Goal: Task Accomplishment & Management: Complete application form

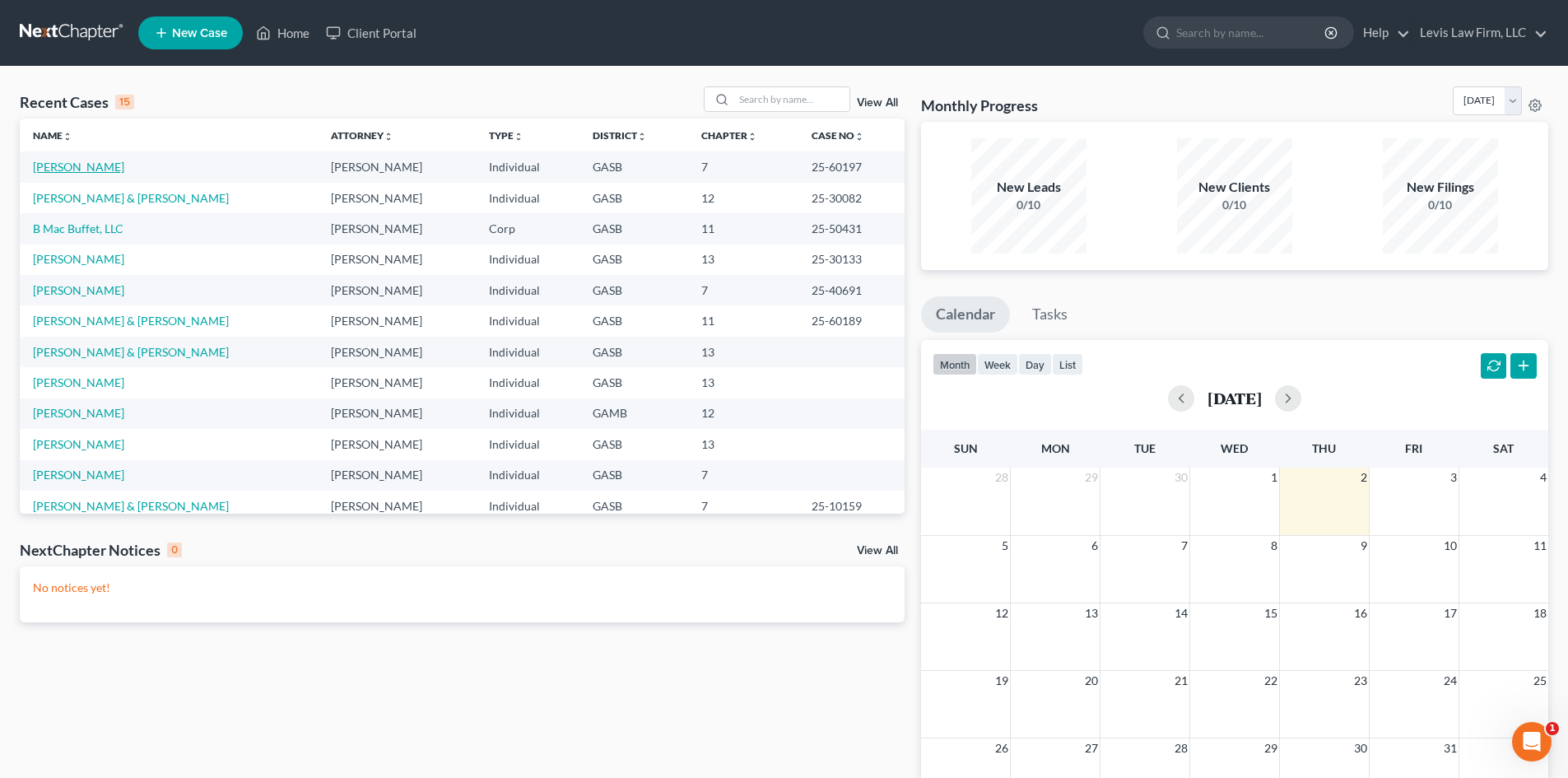
click at [74, 167] on link "[PERSON_NAME]" at bounding box center [78, 167] width 91 height 14
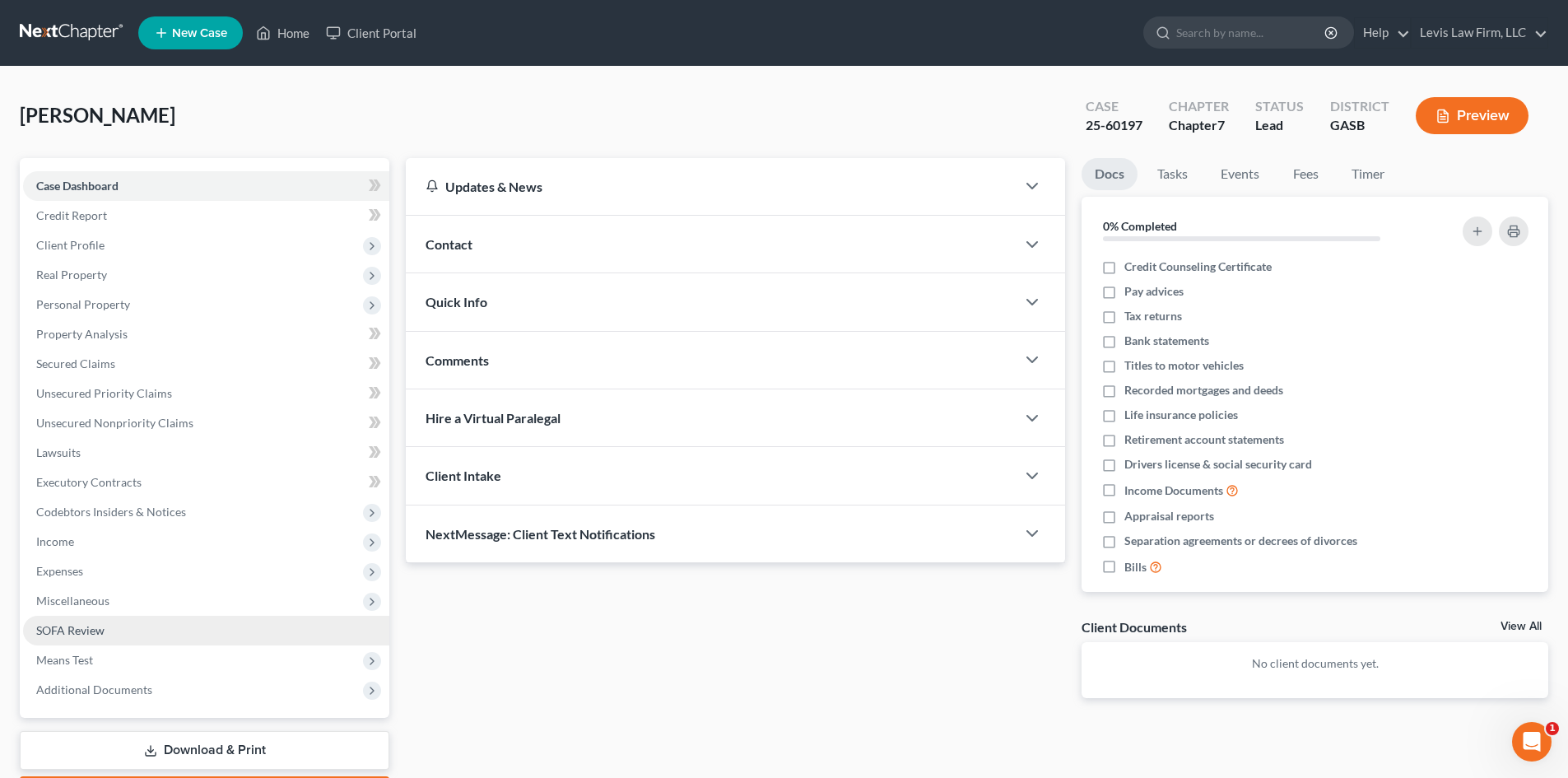
click at [84, 636] on span "SOFA Review" at bounding box center [70, 630] width 69 height 14
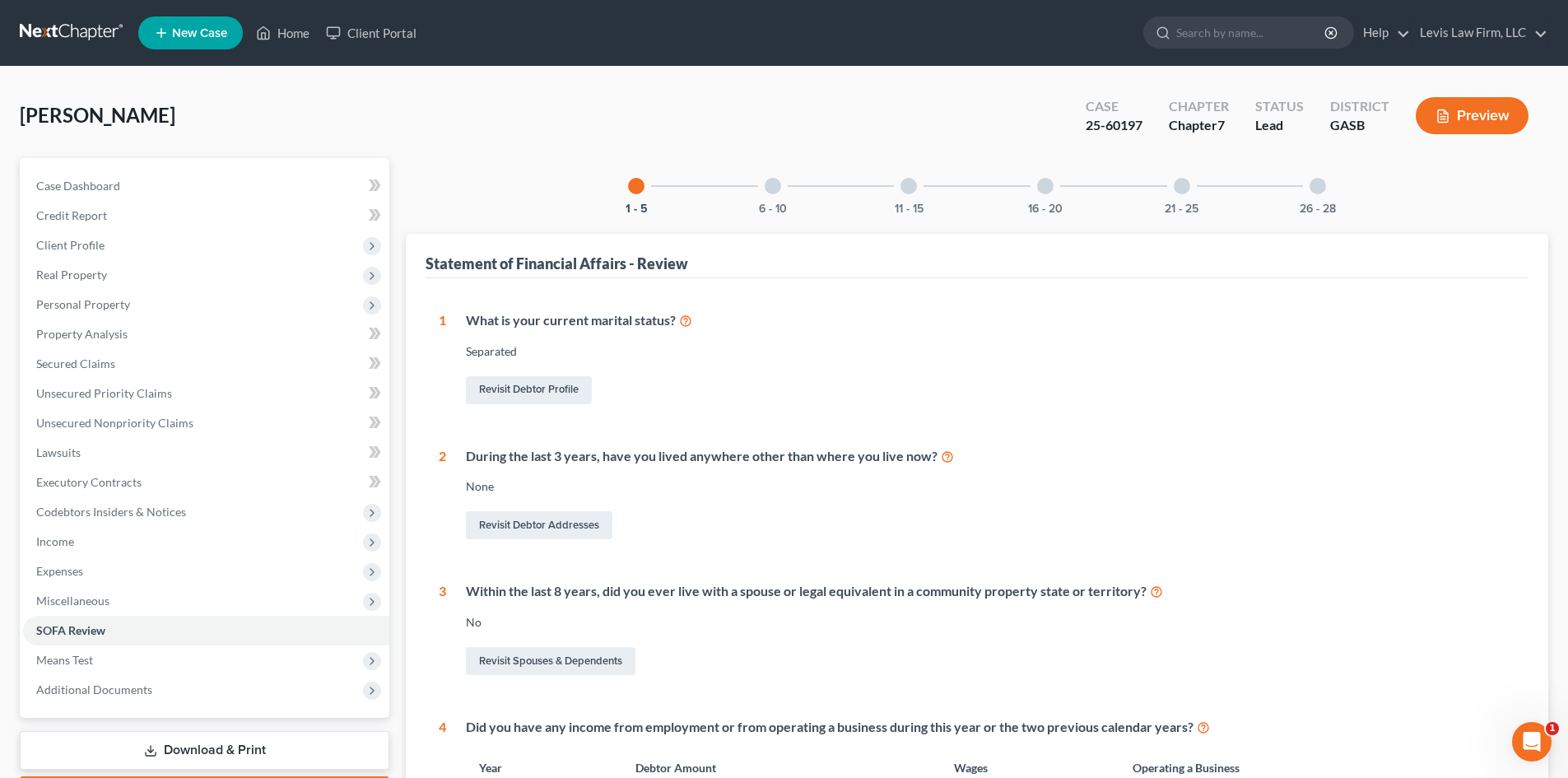
click at [774, 188] on div at bounding box center [772, 185] width 16 height 16
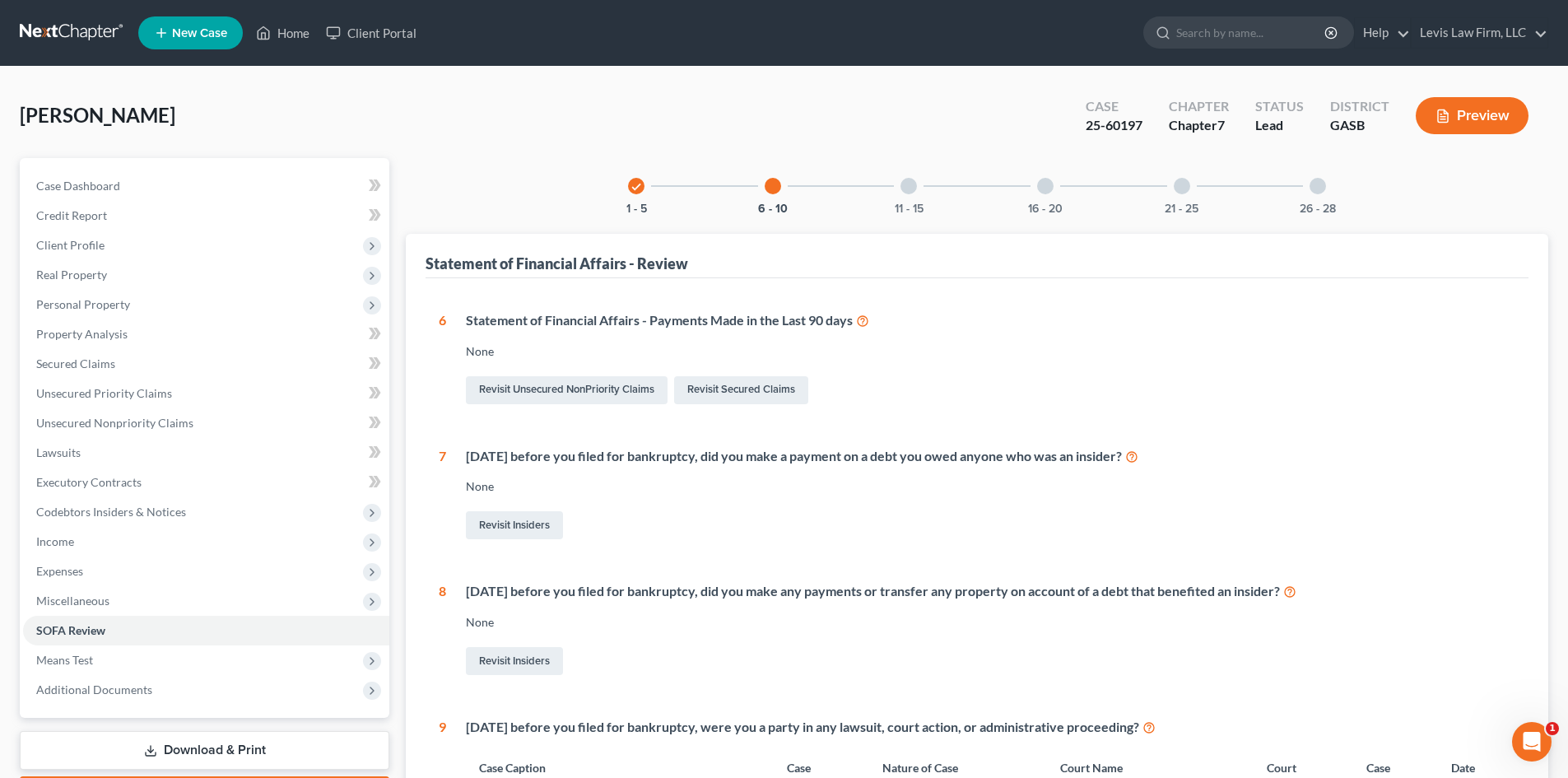
click at [907, 186] on div at bounding box center [908, 185] width 16 height 16
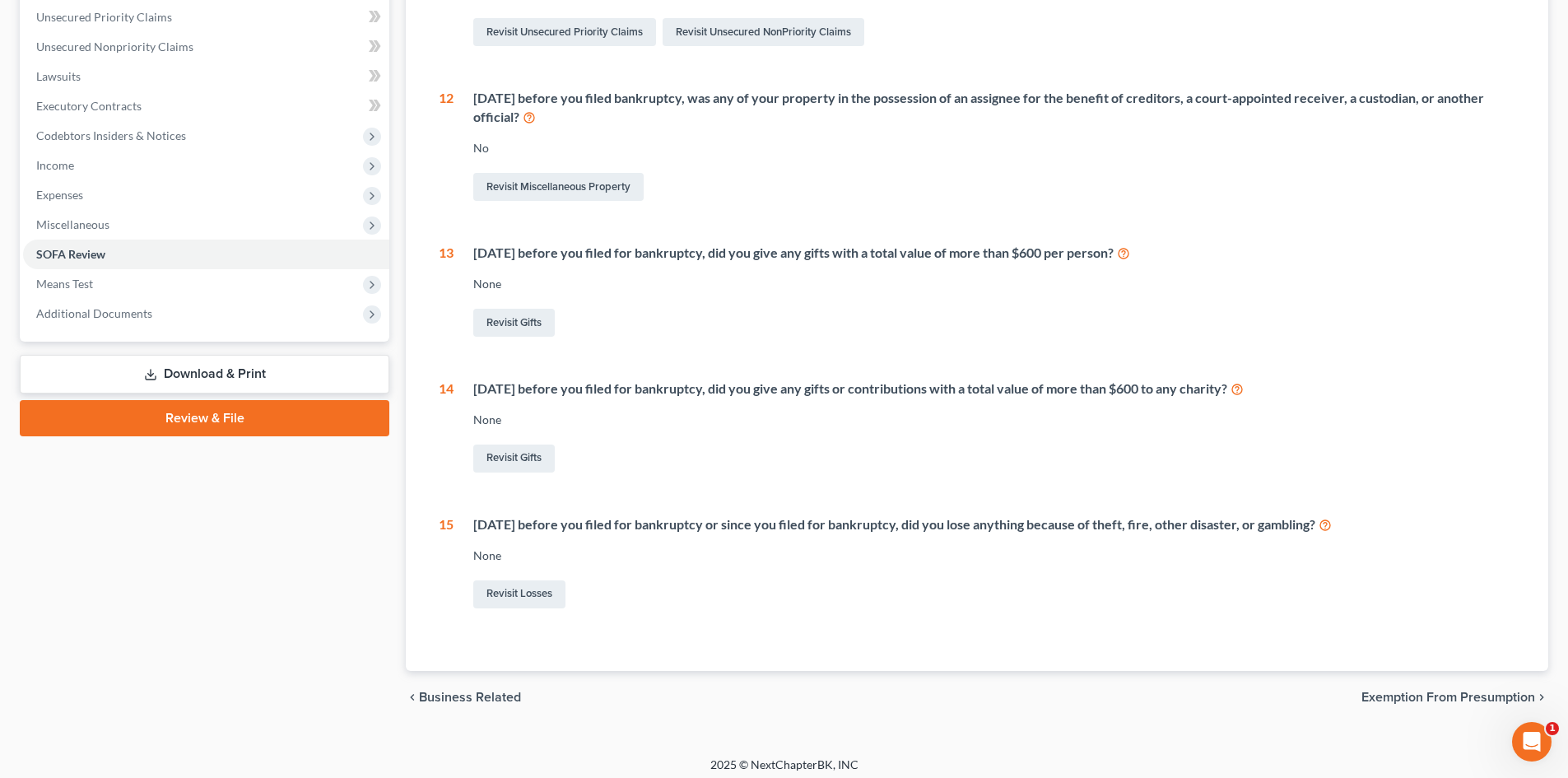
scroll to position [385, 0]
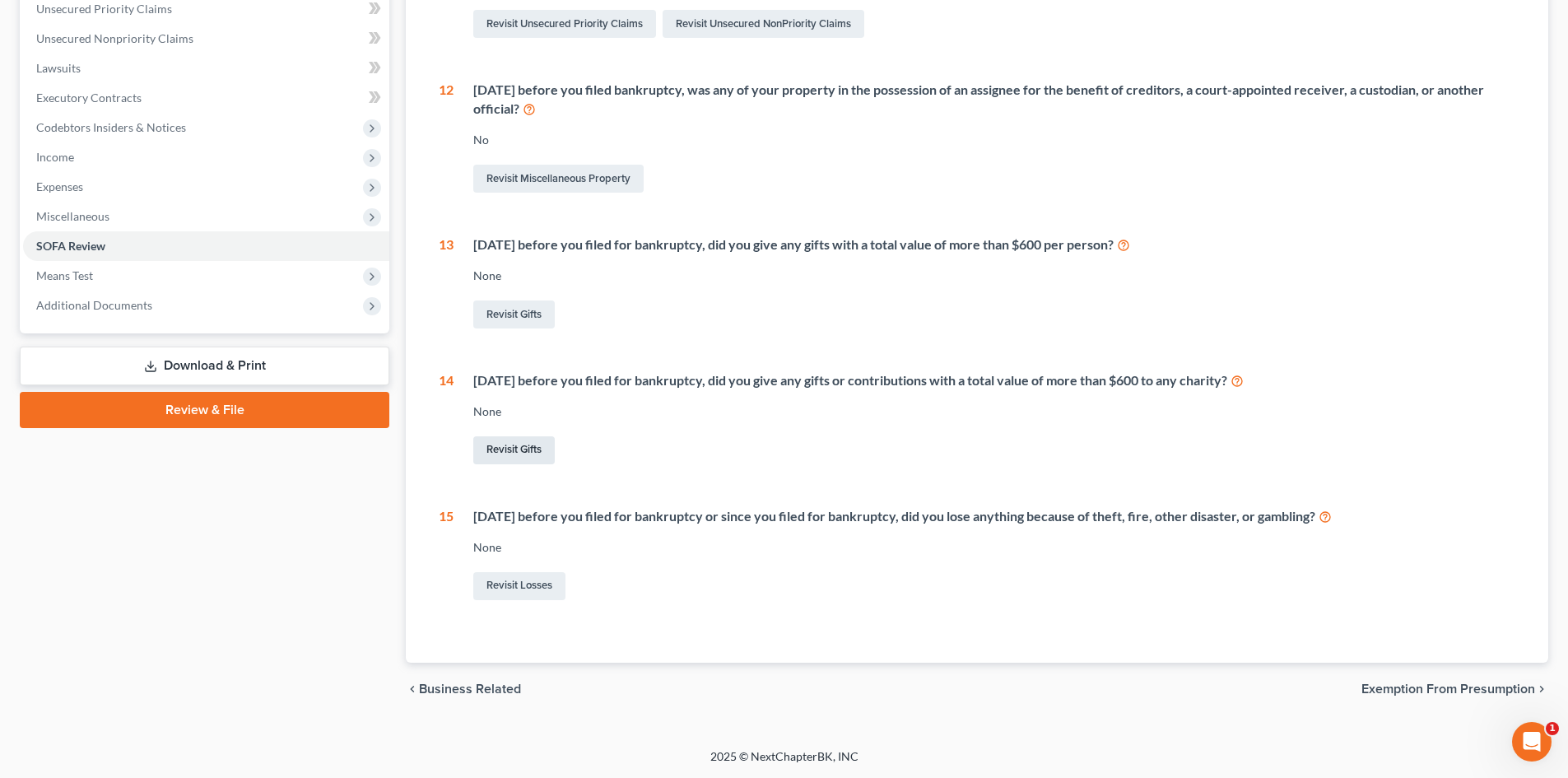
click at [529, 446] on link "Revisit Gifts" at bounding box center [514, 450] width 81 height 28
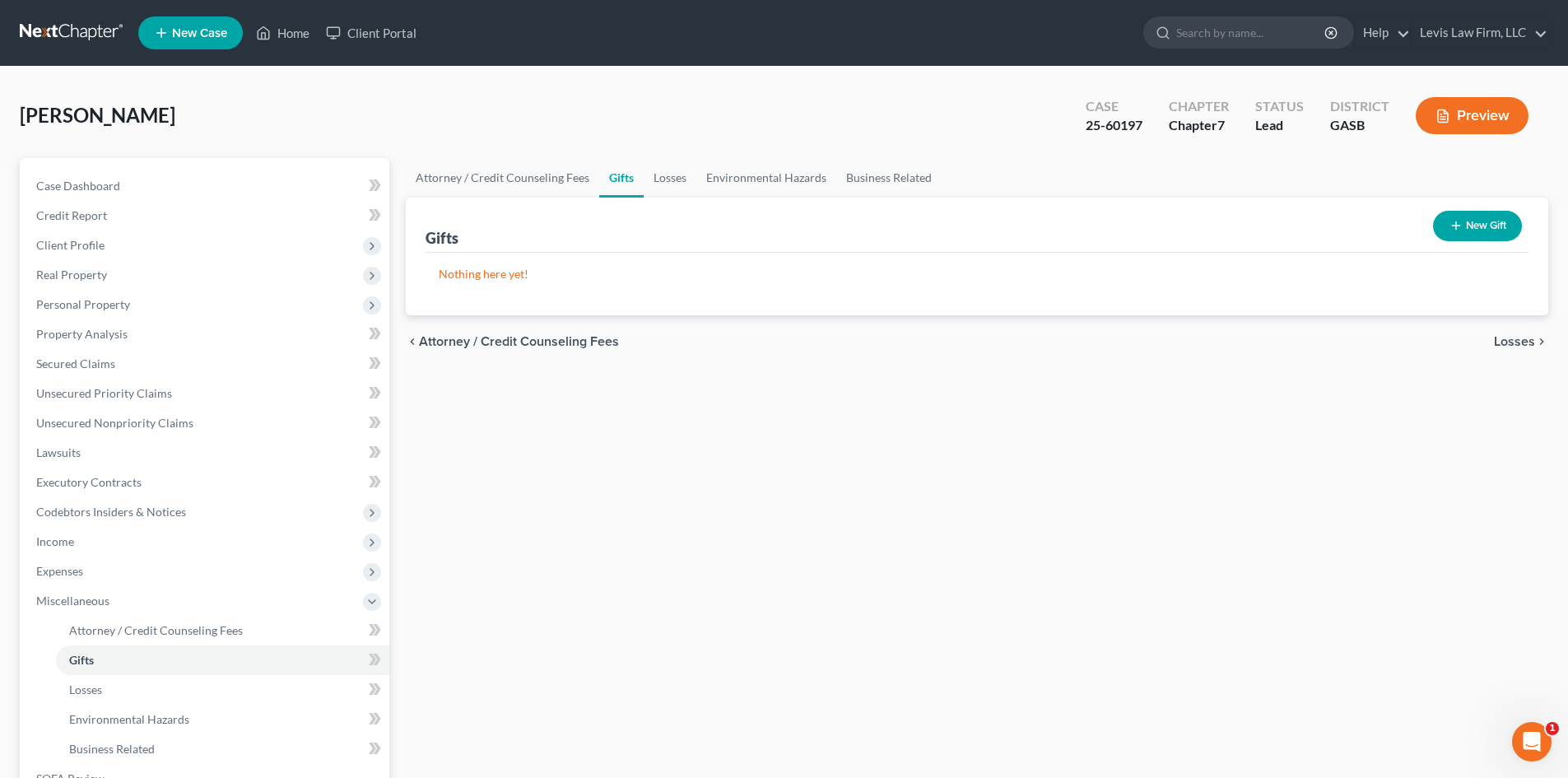
click at [1477, 227] on button "New Gift" at bounding box center [1478, 225] width 89 height 30
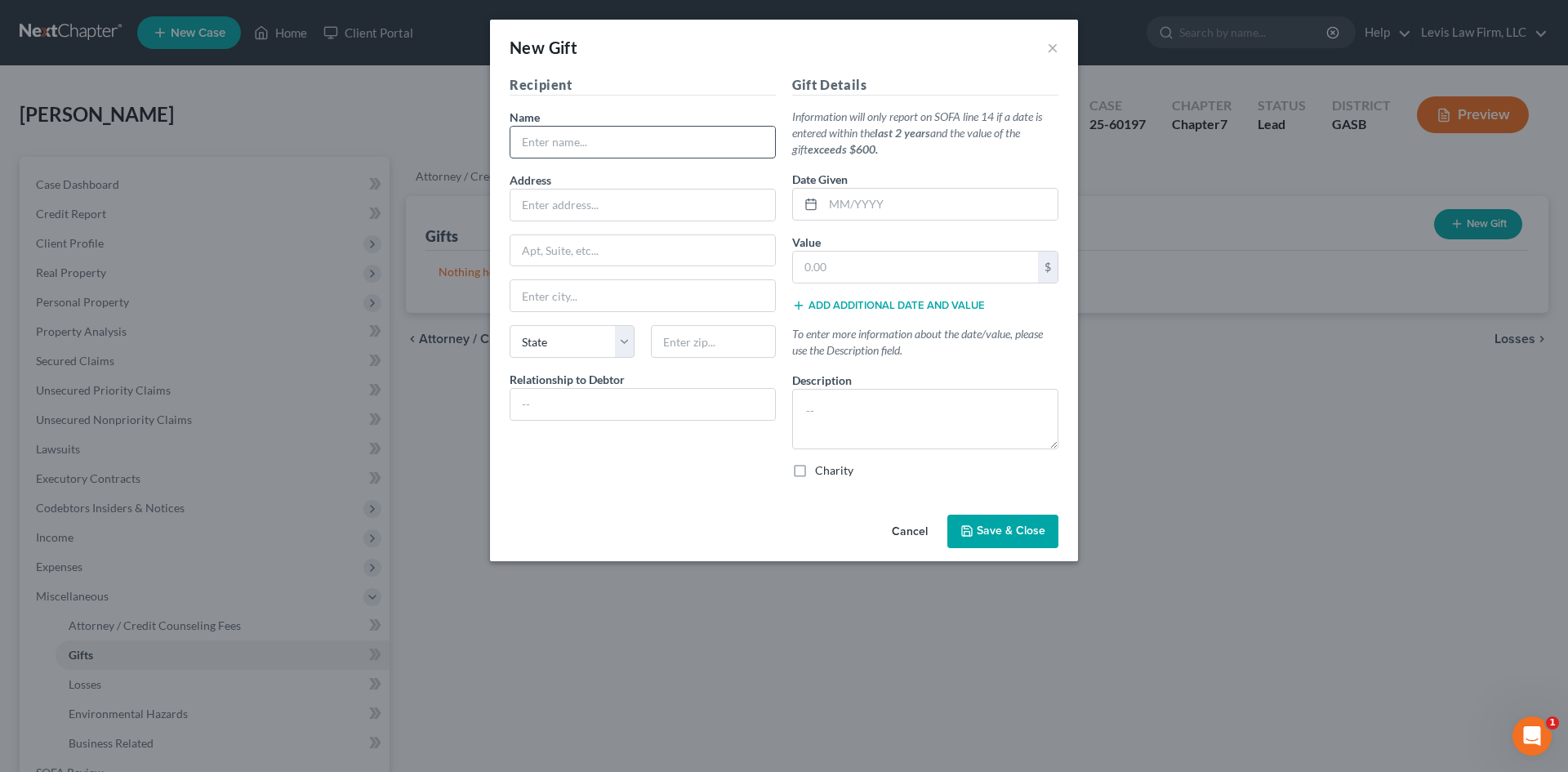
click at [559, 134] on input "text" at bounding box center [642, 142] width 264 height 31
type input "Salvation Army"
click at [624, 340] on select "State [US_STATE] AK AR AZ CA CO CT DE DC [GEOGRAPHIC_DATA] [GEOGRAPHIC_DATA] GU…" at bounding box center [572, 341] width 125 height 33
select select "10"
click at [510, 325] on select "State [US_STATE] AK AR AZ CA CO CT DE DC [GEOGRAPHIC_DATA] [GEOGRAPHIC_DATA] GU…" at bounding box center [572, 341] width 125 height 33
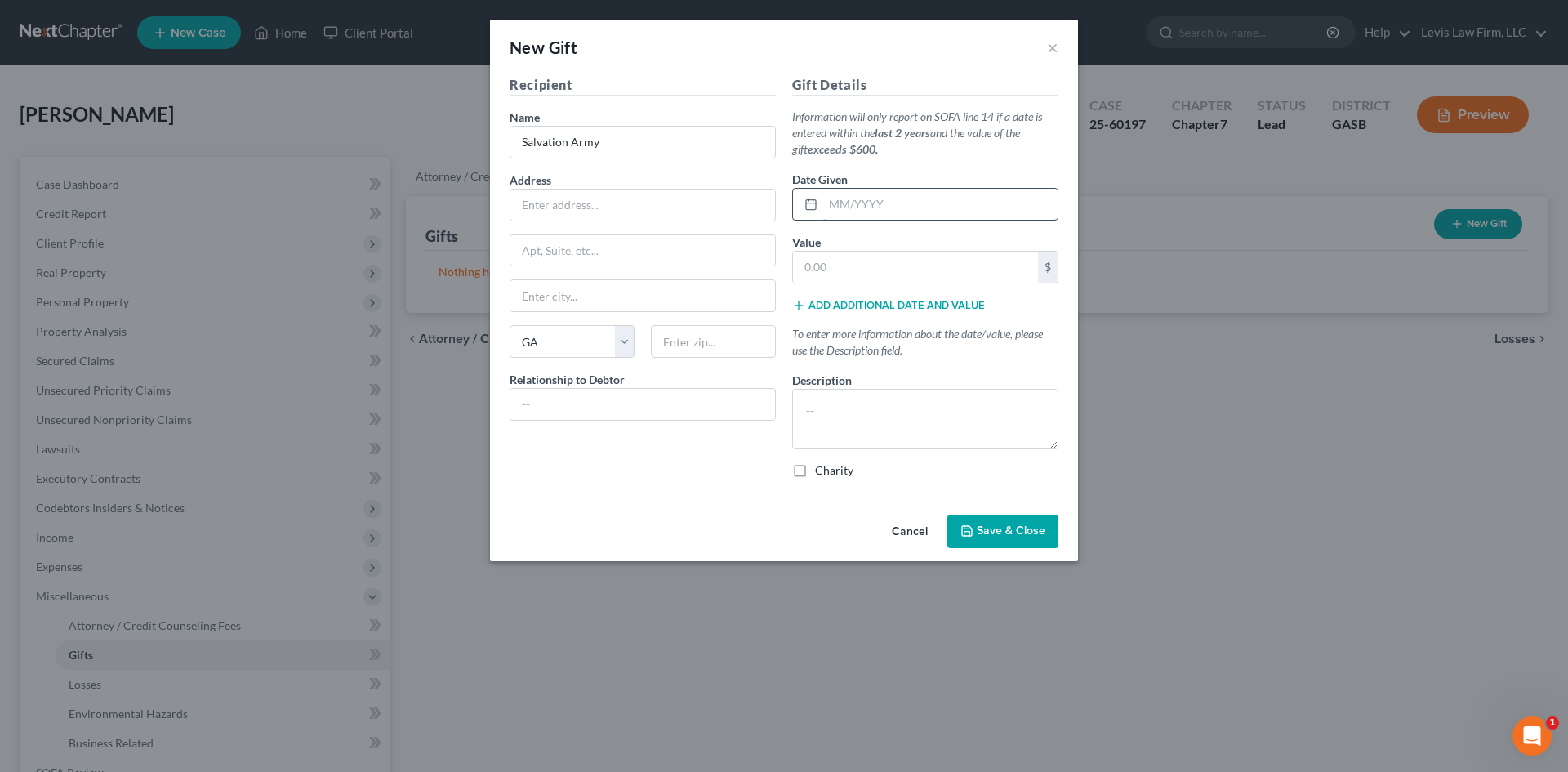
click at [863, 204] on input "text" at bounding box center [940, 204] width 235 height 31
type input "[DATE]"
click at [825, 264] on input "text" at bounding box center [915, 267] width 245 height 31
type input "3,500.00"
click at [833, 414] on textarea at bounding box center [925, 418] width 266 height 61
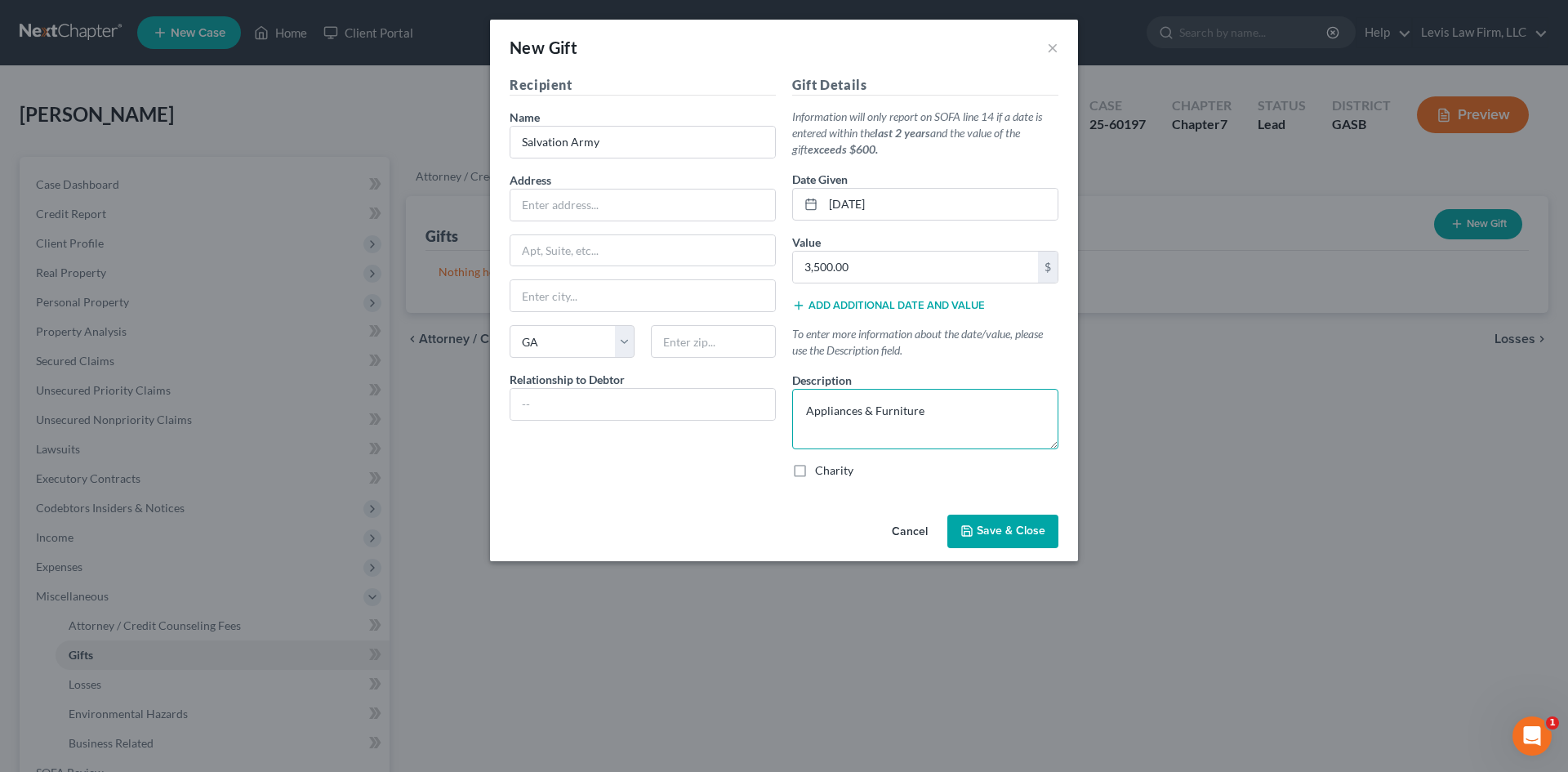
type textarea "Appliances & Furniture"
click at [815, 470] on label "Charity" at bounding box center [834, 470] width 38 height 16
click at [822, 470] on input "Charity" at bounding box center [827, 467] width 11 height 11
checkbox input "true"
click at [538, 214] on input "text" at bounding box center [642, 205] width 264 height 31
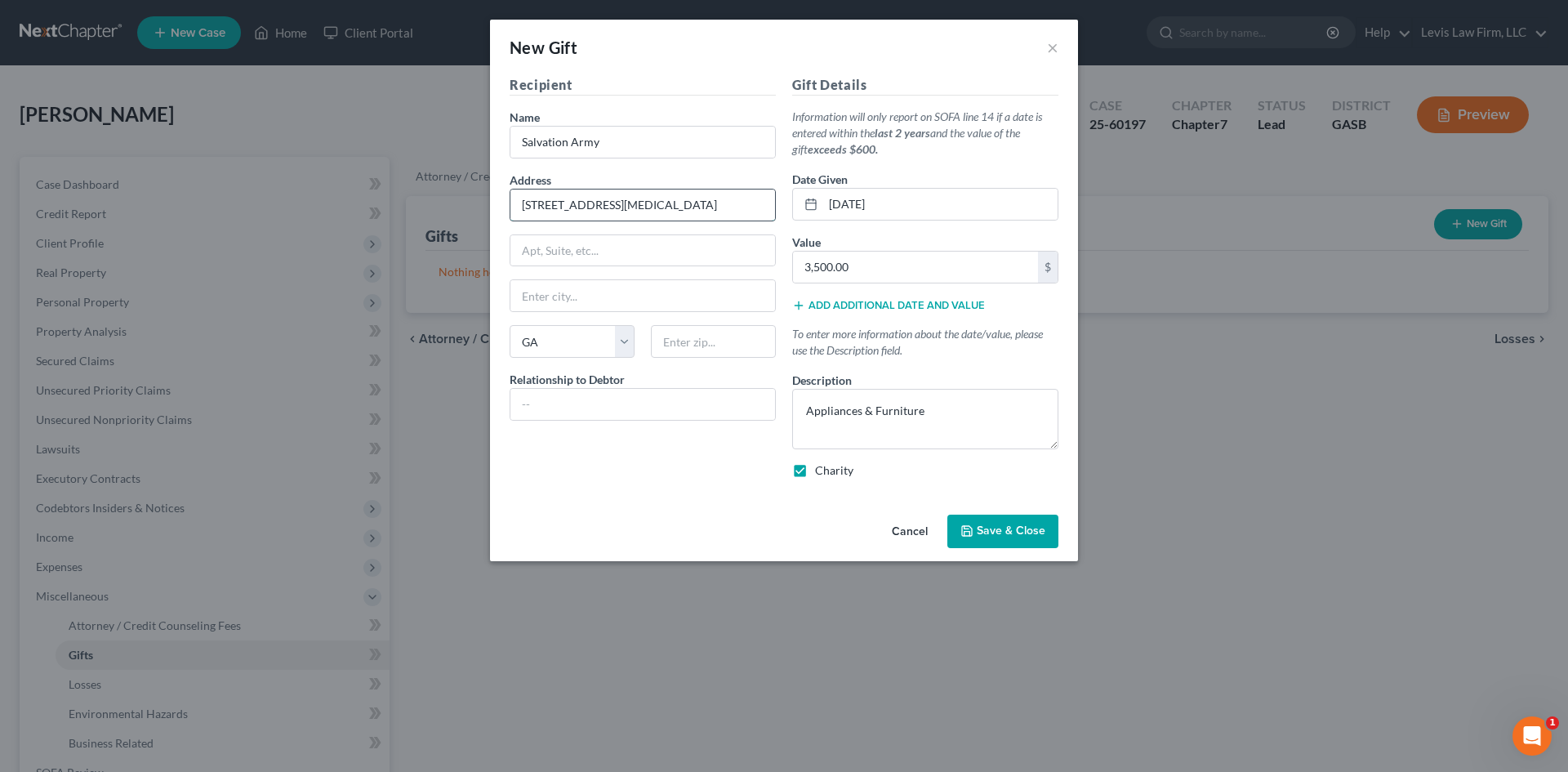
type input "[STREET_ADDRESS][MEDICAL_DATA]"
type input "Vidalia"
click at [1011, 535] on span "Save & Close" at bounding box center [1010, 531] width 68 height 13
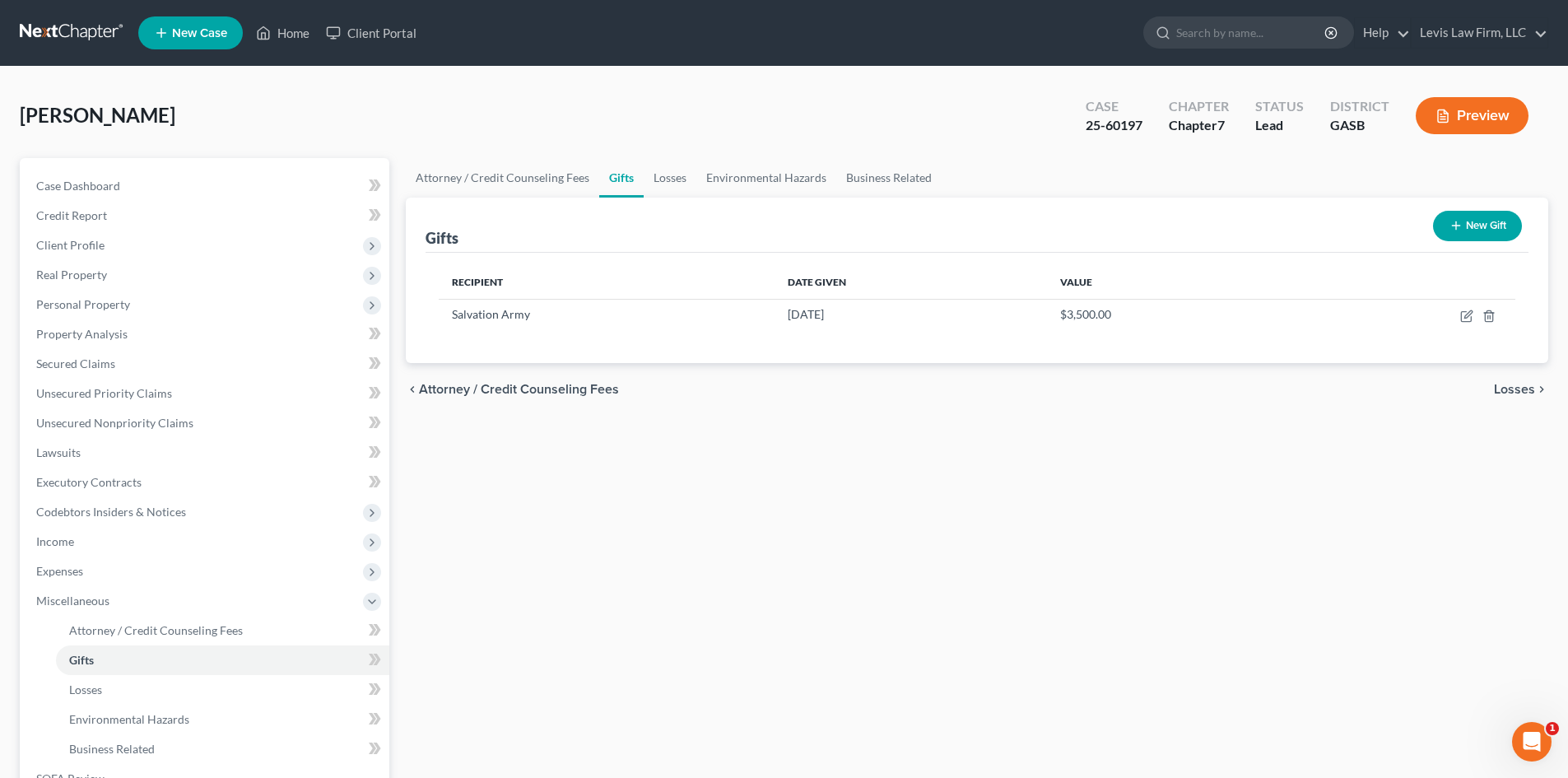
click at [1486, 224] on button "New Gift" at bounding box center [1478, 225] width 89 height 30
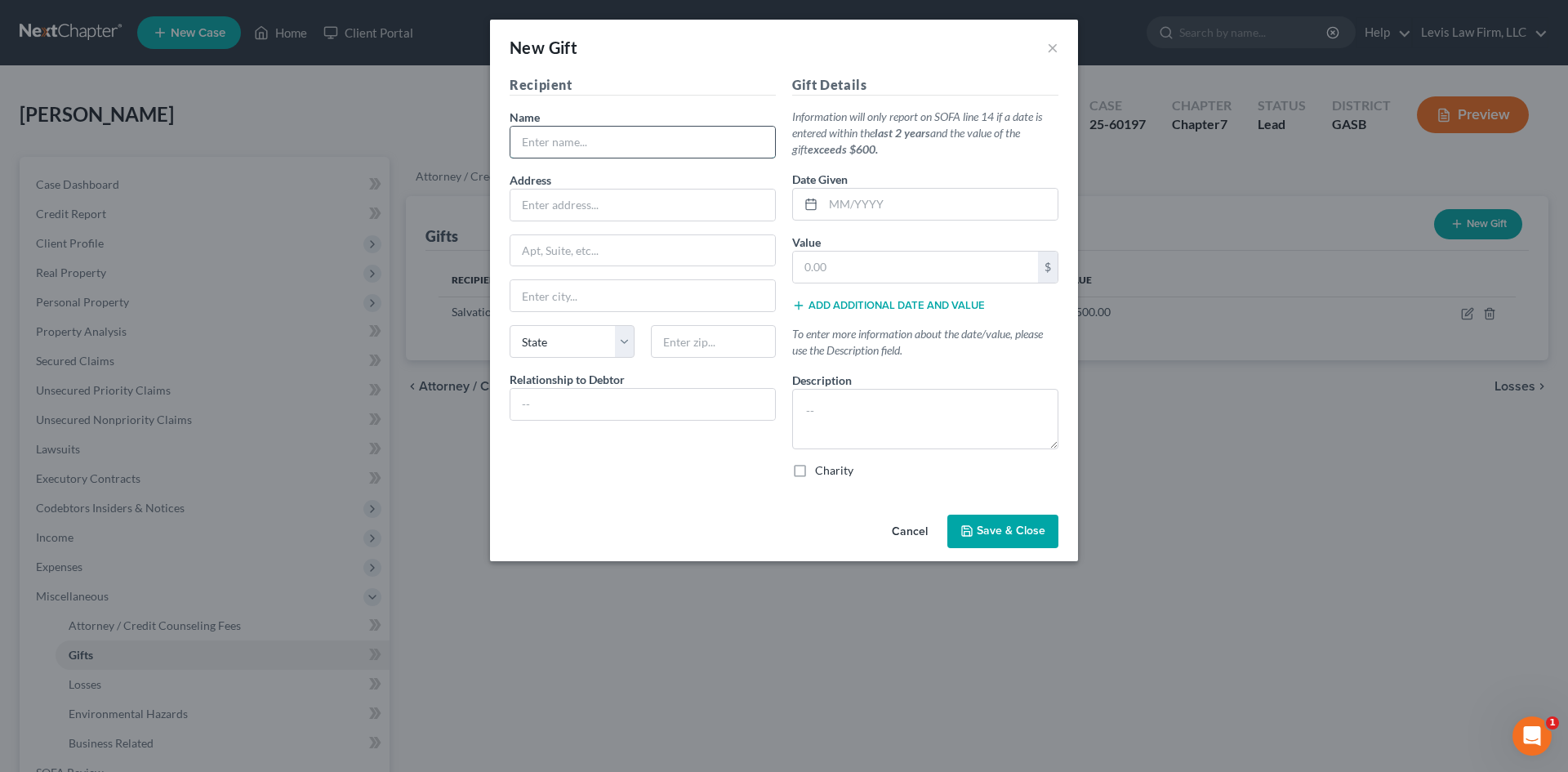
click at [562, 144] on input "text" at bounding box center [642, 142] width 264 height 31
type input "Goodwill"
type input "[STREET_ADDRESS]"
type input "Vidalia"
select select "10"
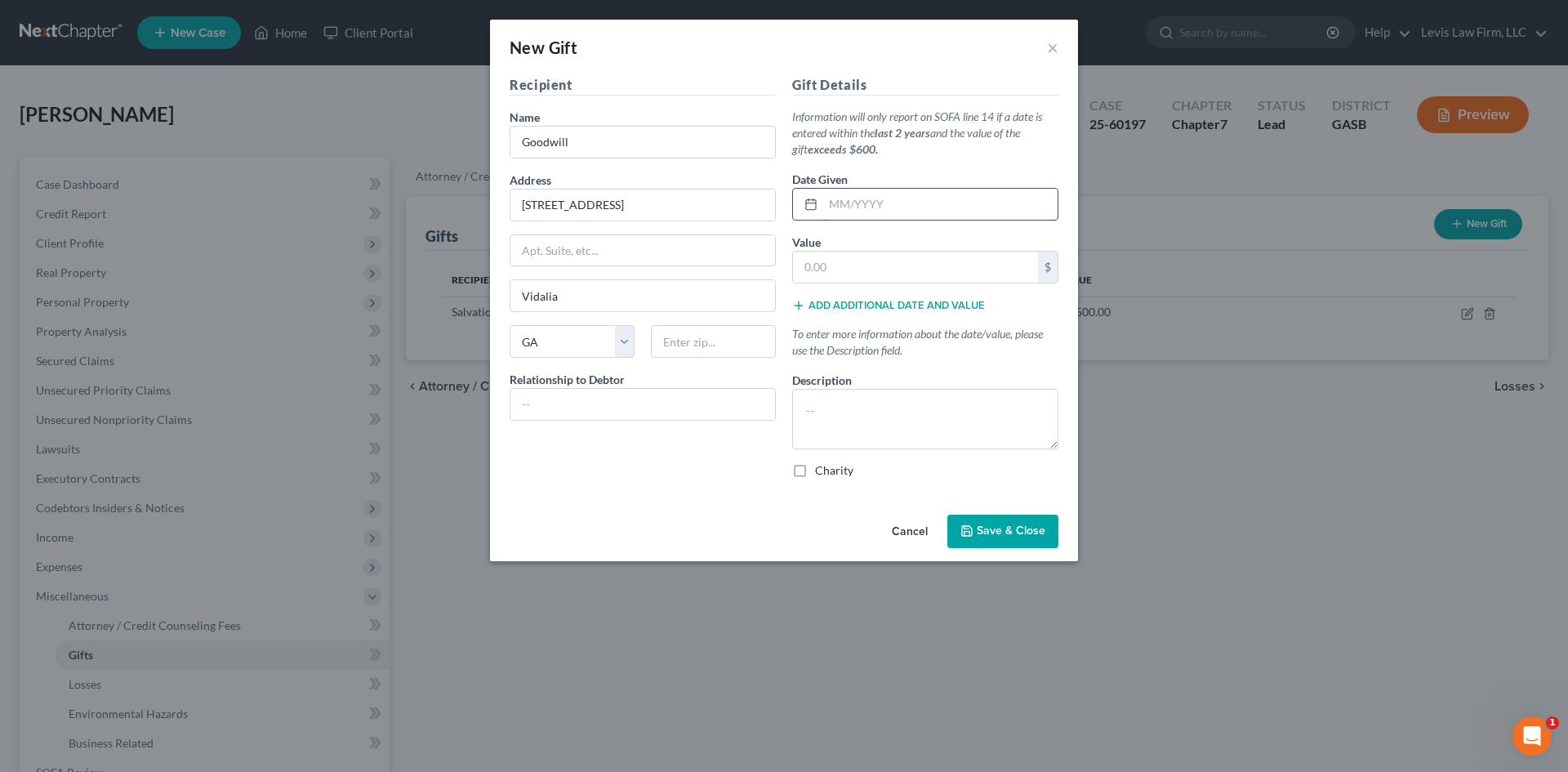
click at [869, 208] on input "text" at bounding box center [940, 204] width 235 height 31
type input "[DATE]"
click at [825, 273] on input "text" at bounding box center [915, 267] width 245 height 31
type input "4,500.00"
click at [829, 423] on textarea at bounding box center [925, 418] width 266 height 61
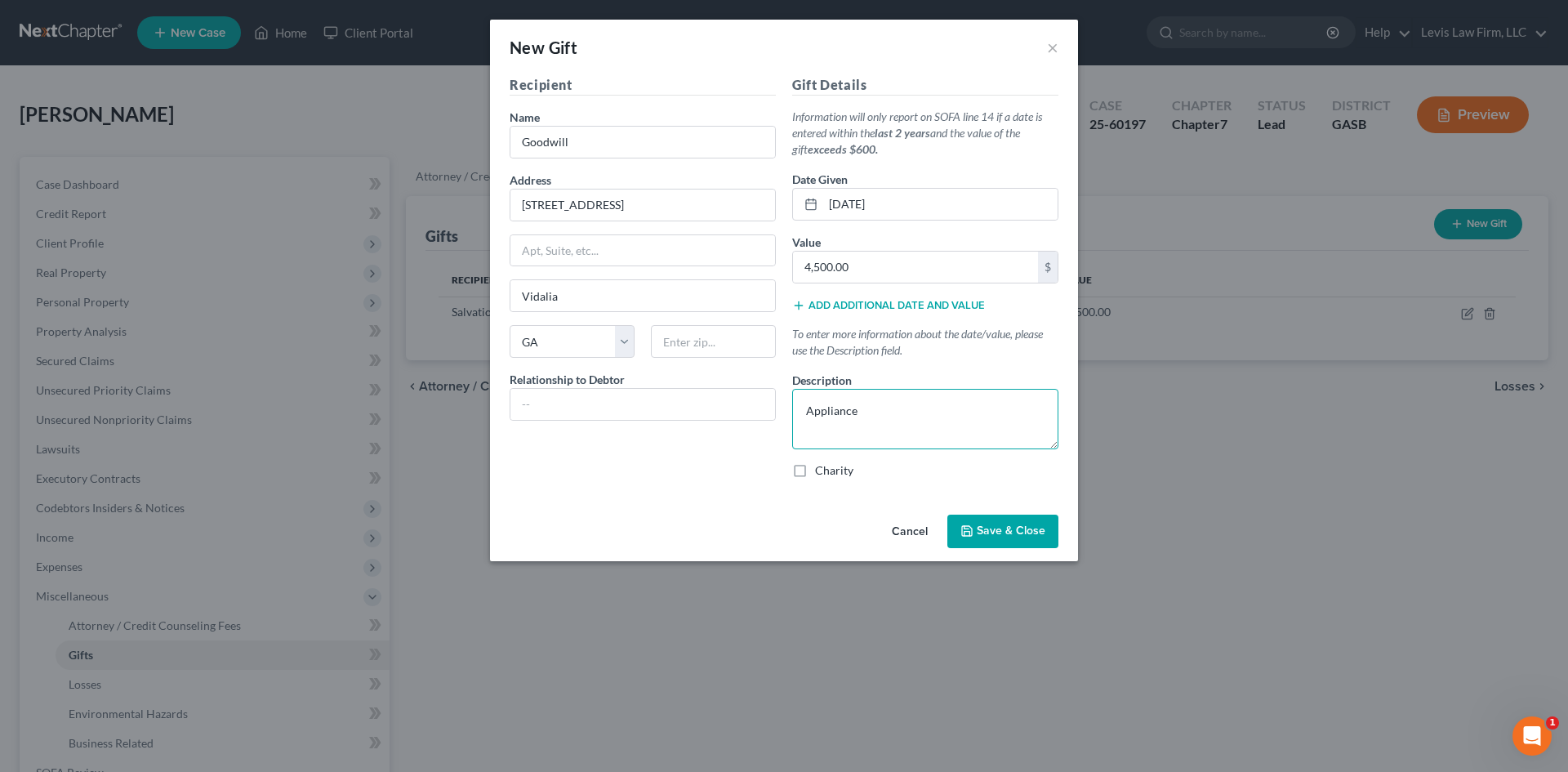
type textarea "Appliance"
click at [815, 471] on label "Charity" at bounding box center [834, 470] width 38 height 16
click at [822, 471] on input "Charity" at bounding box center [827, 467] width 11 height 11
checkbox input "true"
click at [989, 526] on span "Save & Close" at bounding box center [1010, 531] width 68 height 13
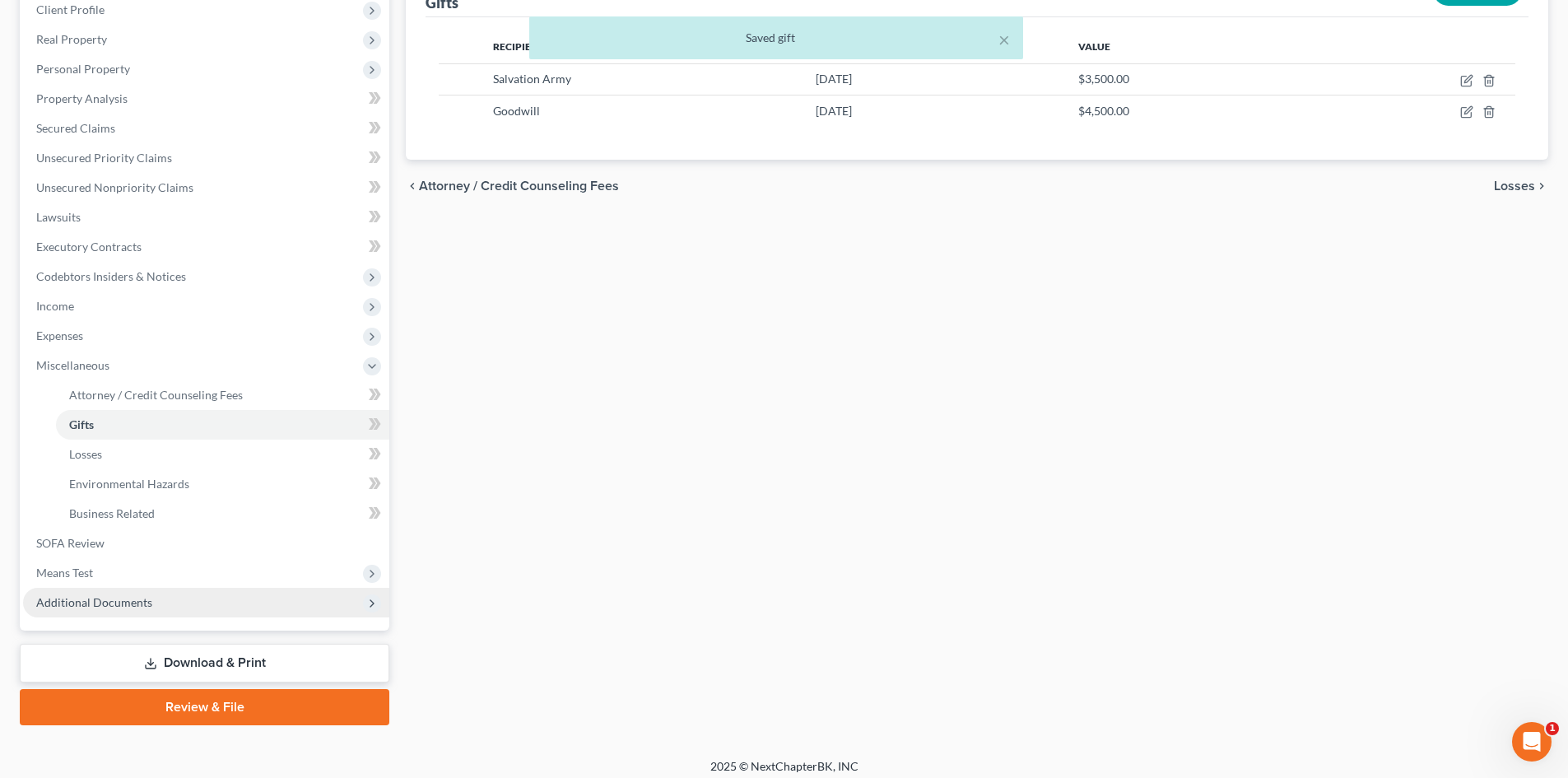
scroll to position [245, 0]
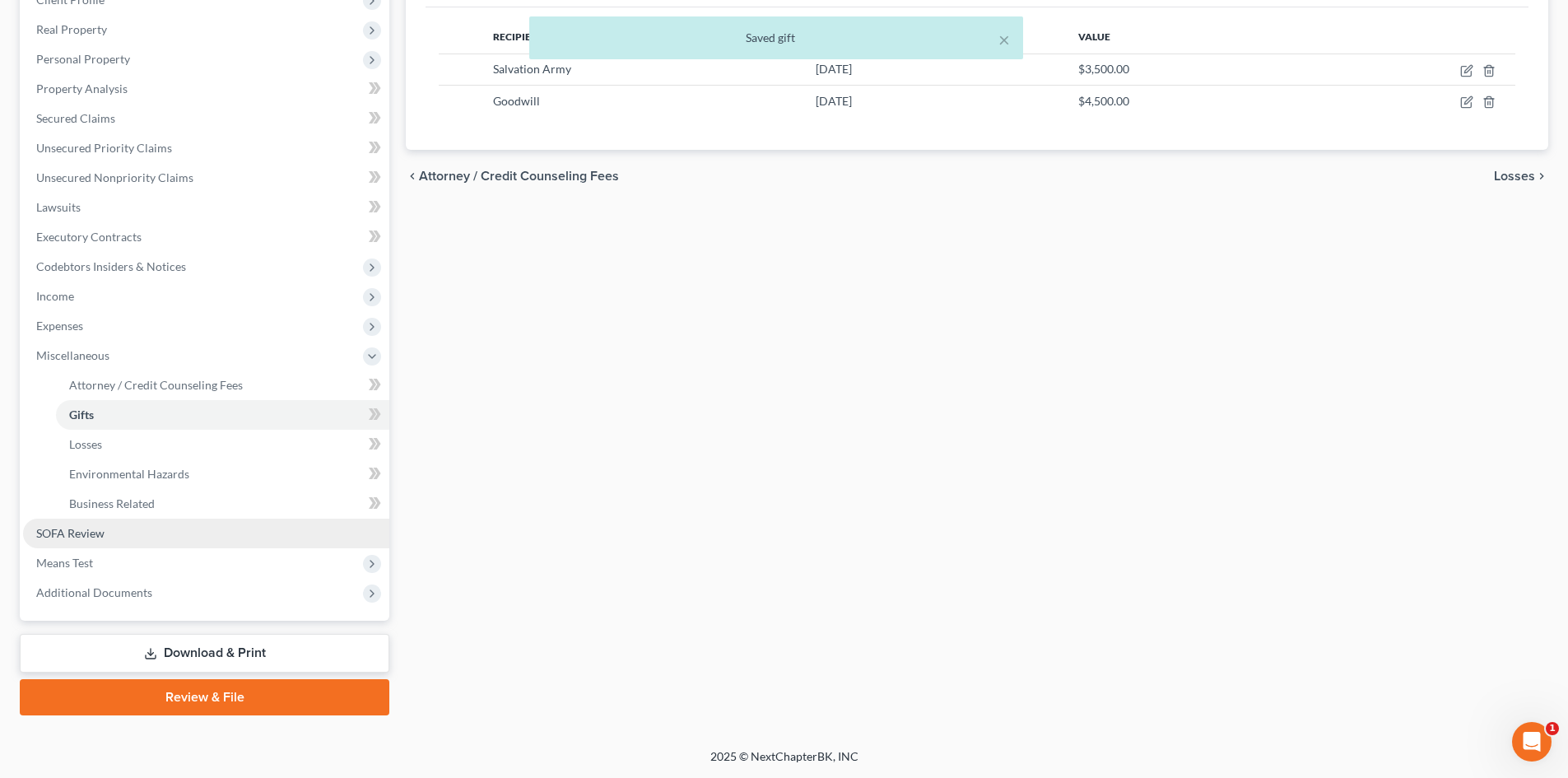
click at [62, 532] on span "SOFA Review" at bounding box center [70, 533] width 69 height 14
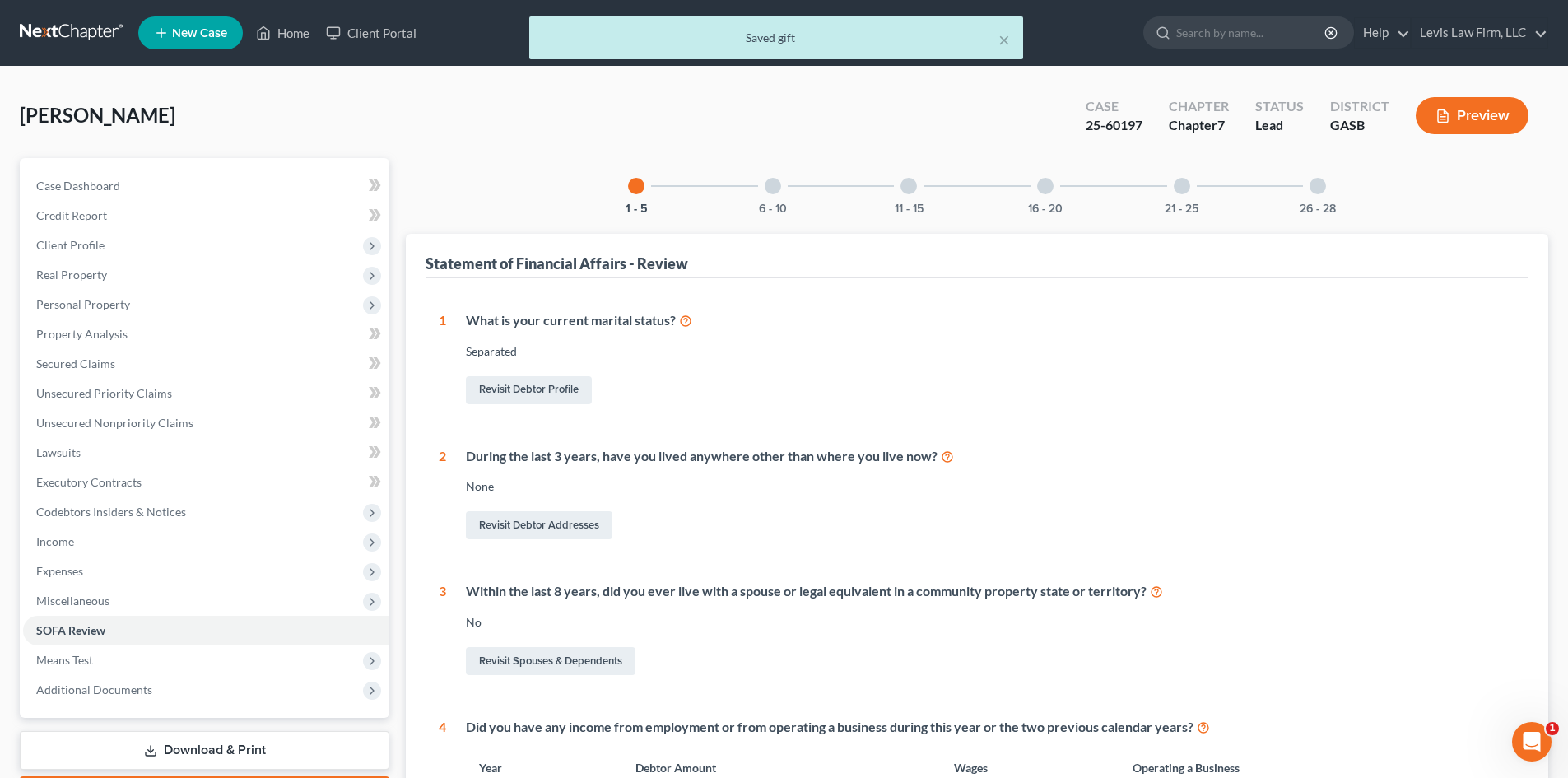
click at [1041, 187] on div at bounding box center [1045, 185] width 16 height 16
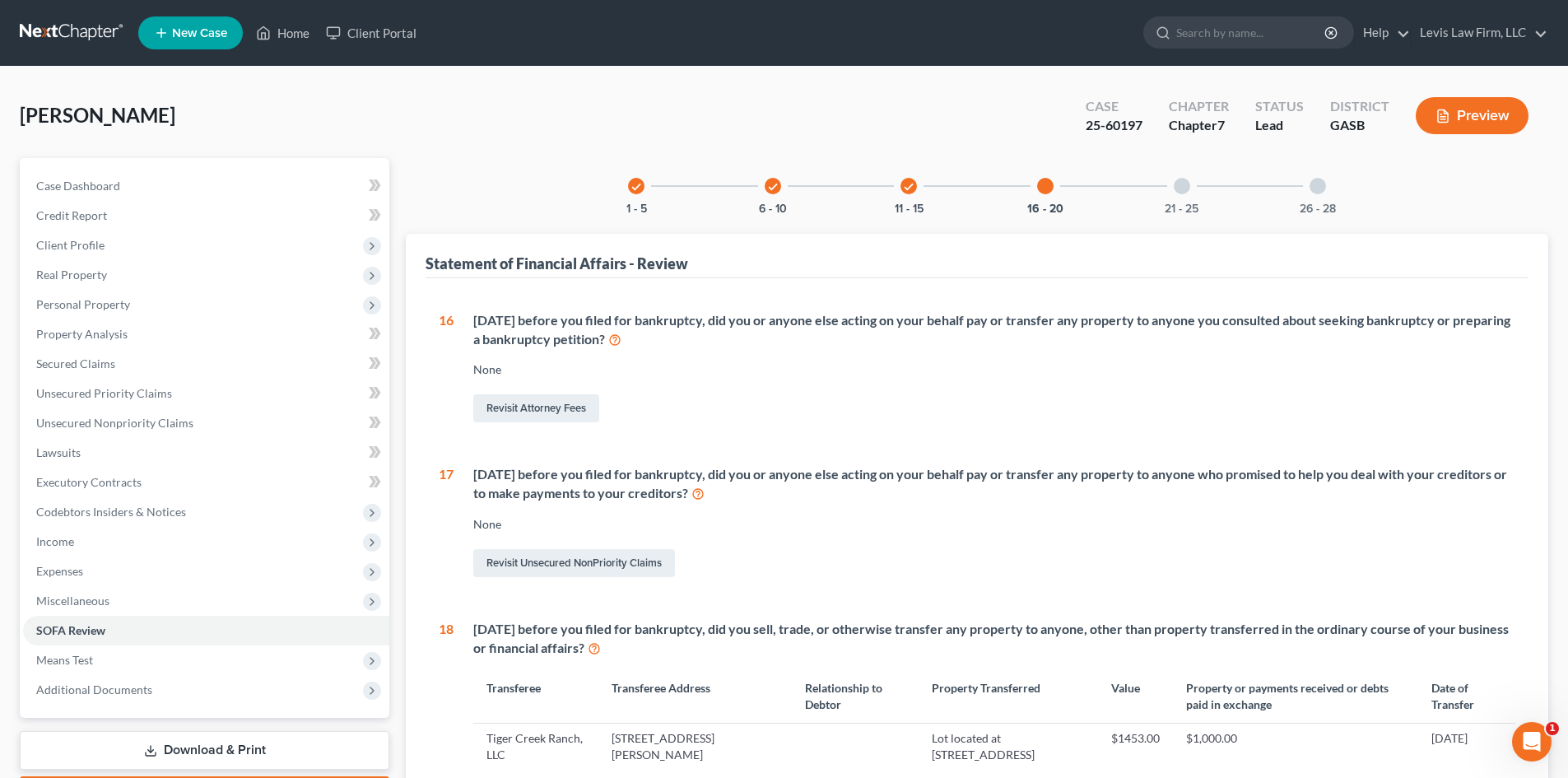
click at [1182, 188] on div at bounding box center [1181, 185] width 16 height 16
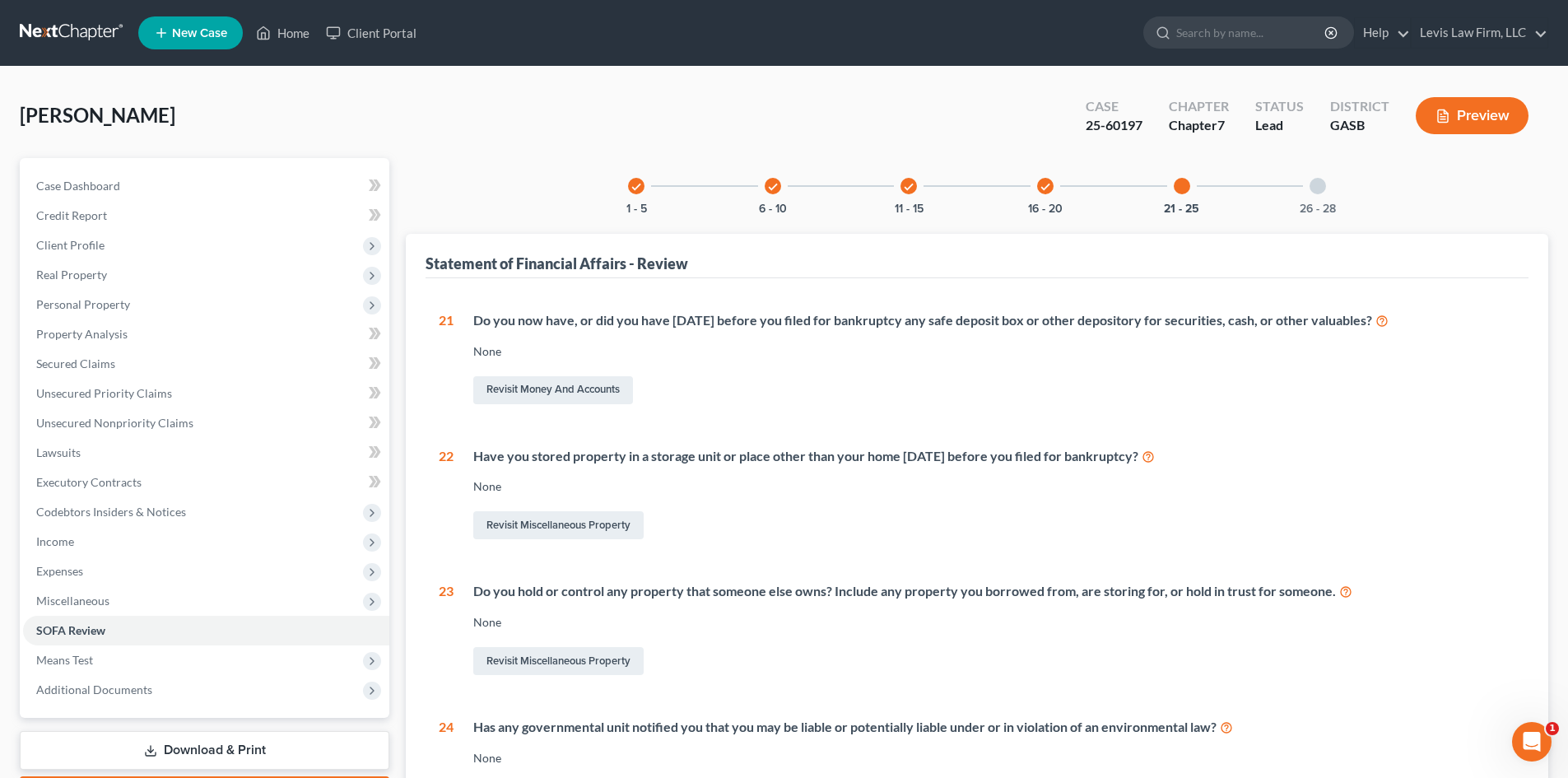
click at [1320, 186] on div at bounding box center [1317, 185] width 16 height 16
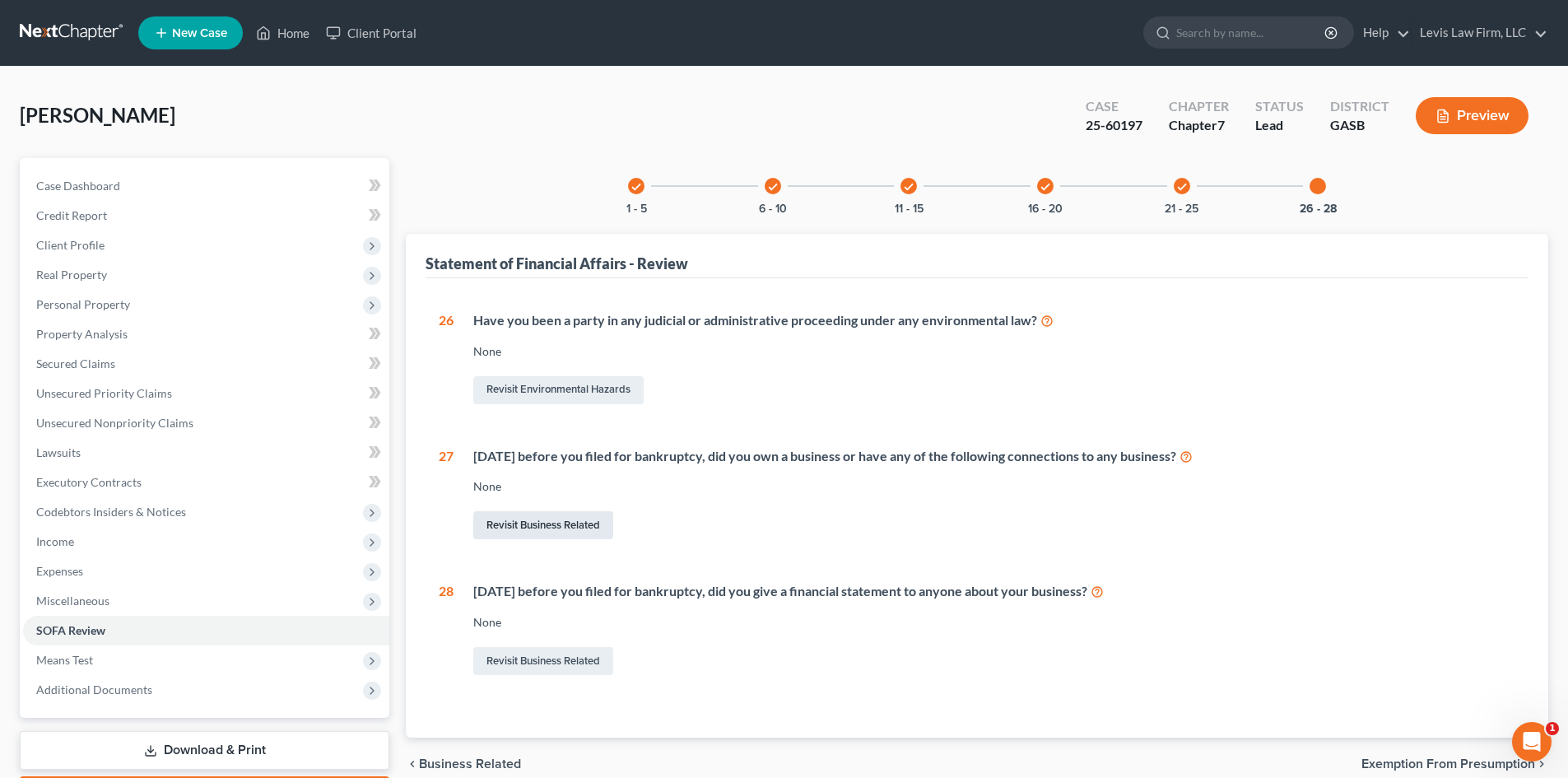
click at [539, 527] on link "Revisit Business Related" at bounding box center [543, 525] width 140 height 28
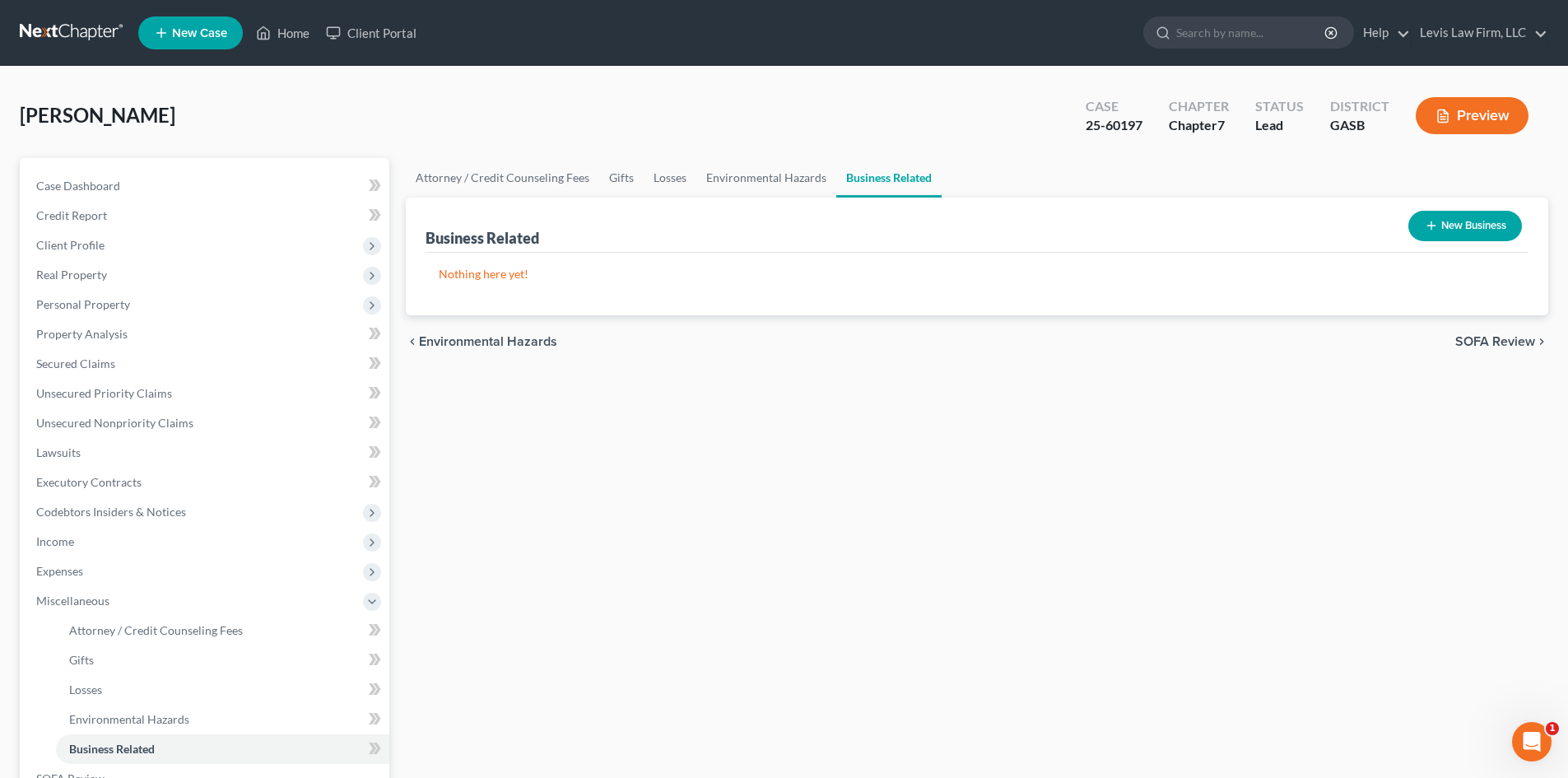
click at [1449, 229] on button "New Business" at bounding box center [1464, 225] width 113 height 30
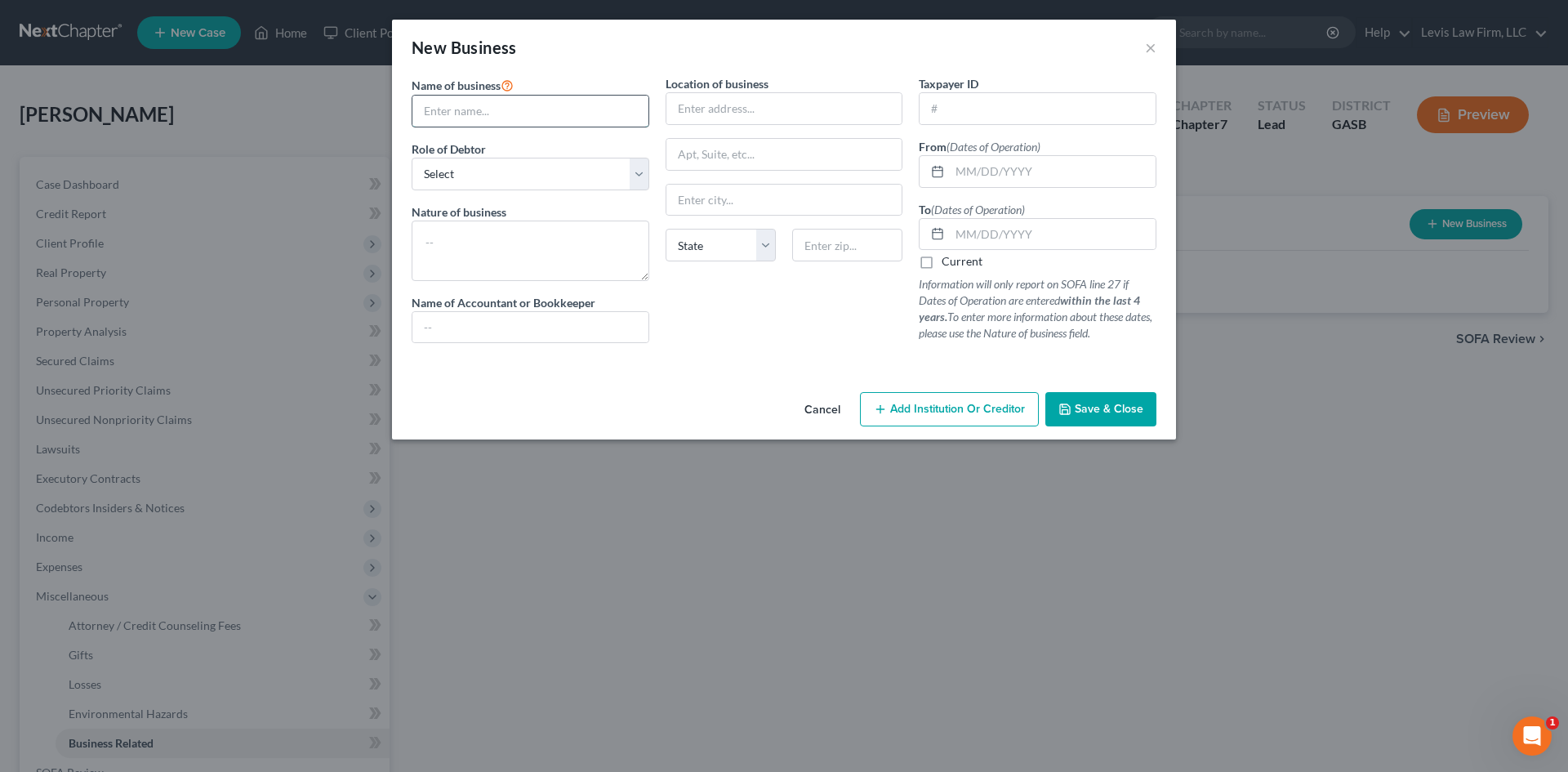
click at [429, 110] on input "text" at bounding box center [530, 111] width 236 height 31
type input "Healthcare Angels"
click at [560, 171] on select "Select A member of a limited liability company (LLC) or limited liability partn…" at bounding box center [530, 174] width 237 height 33
select select "sole_proprietor"
click at [411, 158] on select "Select A member of a limited liability company (LLC) or limited liability partn…" at bounding box center [530, 174] width 237 height 33
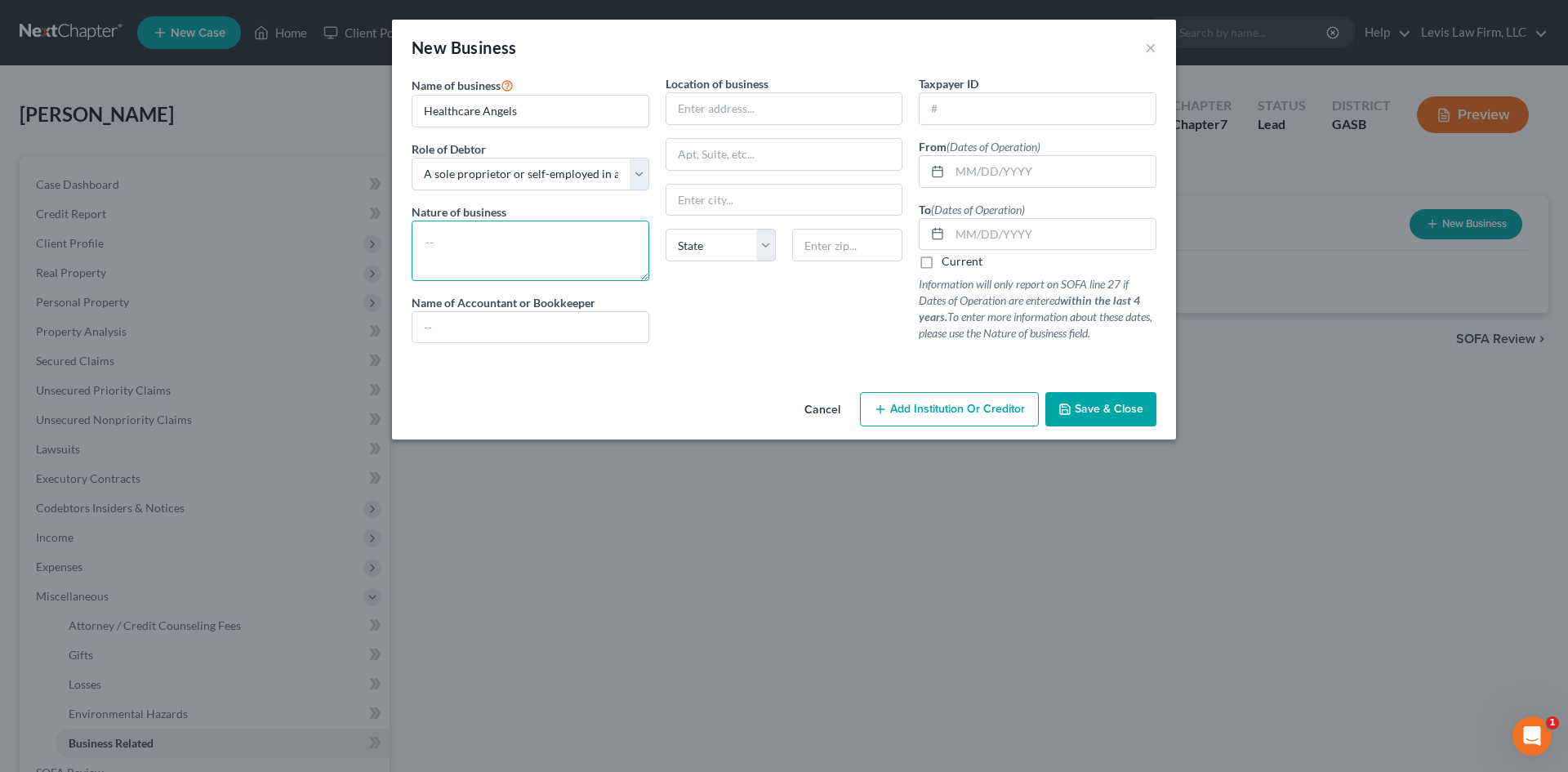
click at [462, 241] on textarea at bounding box center [530, 250] width 237 height 61
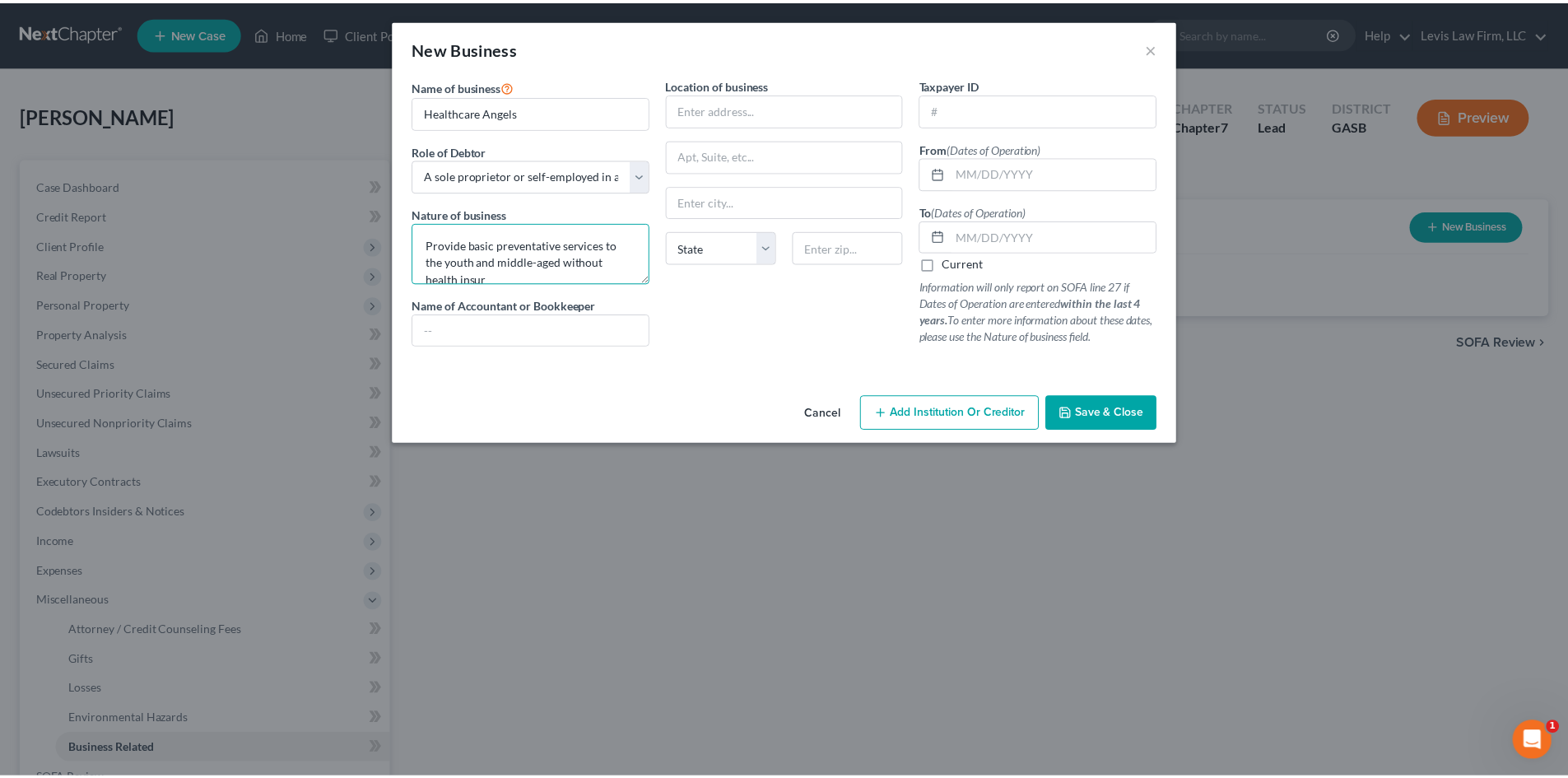
scroll to position [3, 0]
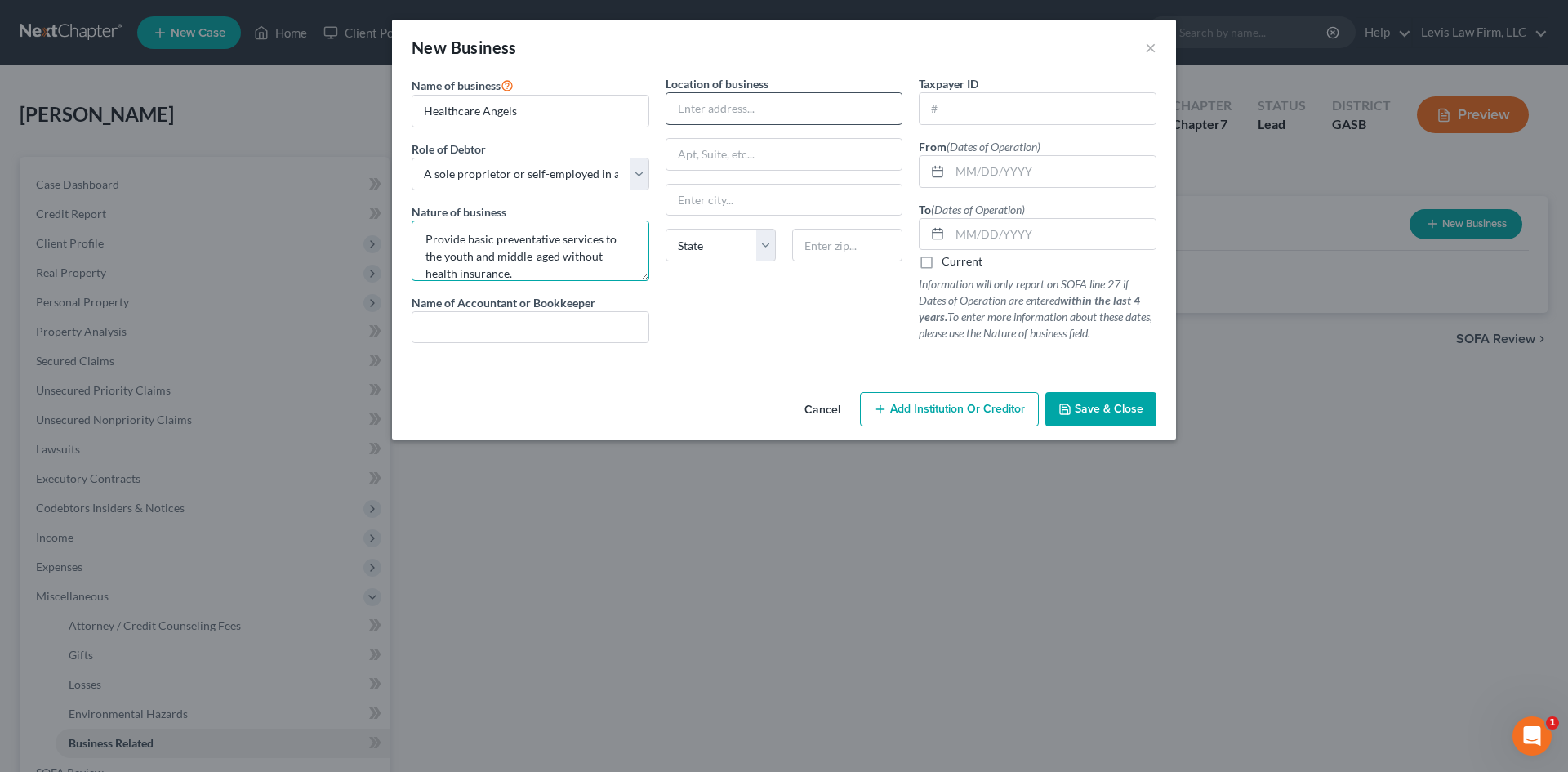
type textarea "Provide basic preventative services to the youth and middle-aged without health…"
click at [698, 107] on input "text" at bounding box center [784, 109] width 236 height 31
type input "[GEOGRAPHIC_DATA], [US_STATE]"
drag, startPoint x: 778, startPoint y: 108, endPoint x: 669, endPoint y: 108, distance: 109.0
click at [669, 108] on input "[GEOGRAPHIC_DATA], [US_STATE]" at bounding box center [784, 109] width 236 height 31
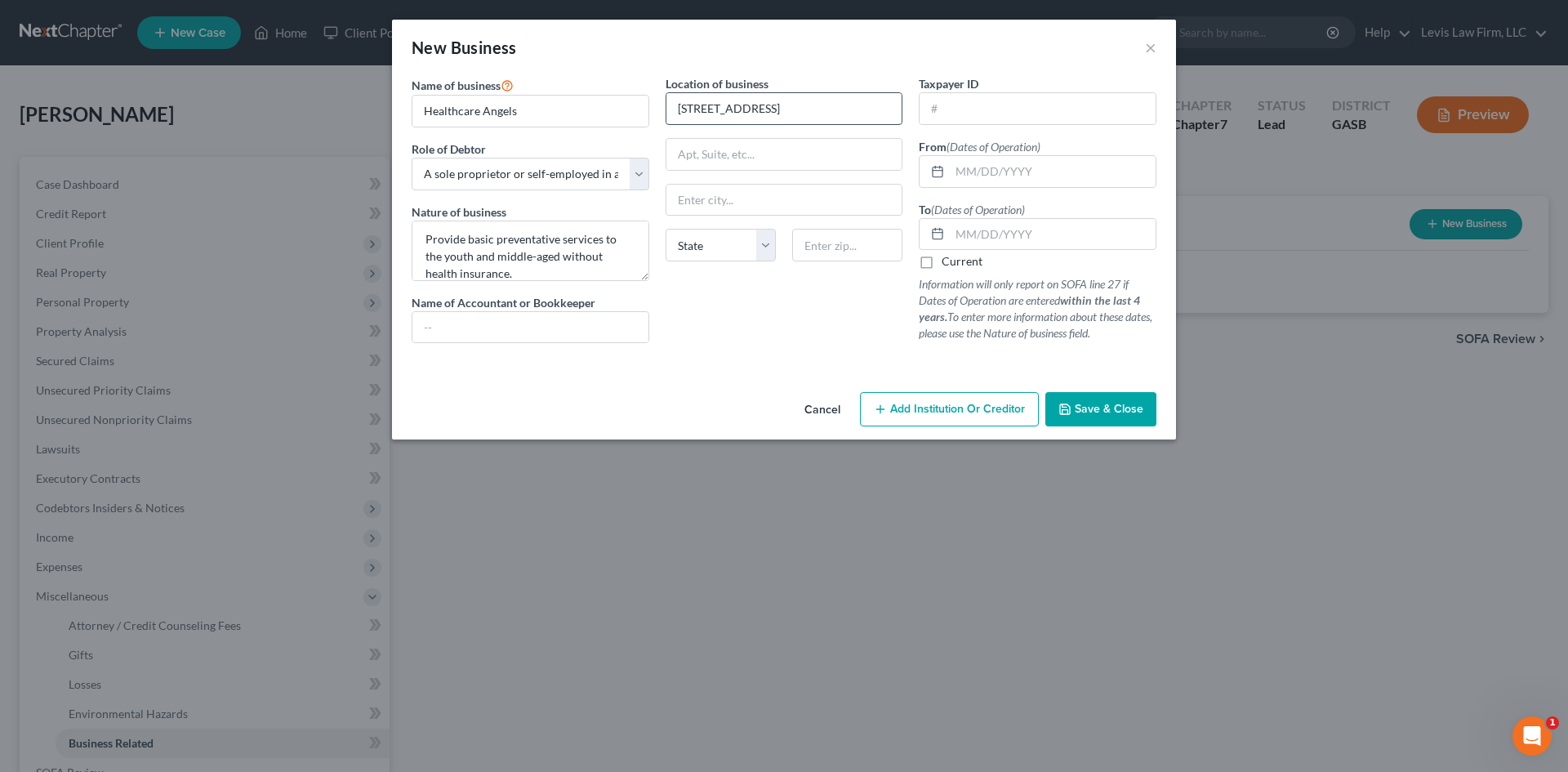
type input "[STREET_ADDRESS]"
type input "Vidalia"
select select "10"
click at [947, 110] on input "text" at bounding box center [1036, 109] width 236 height 31
type input "94-68"
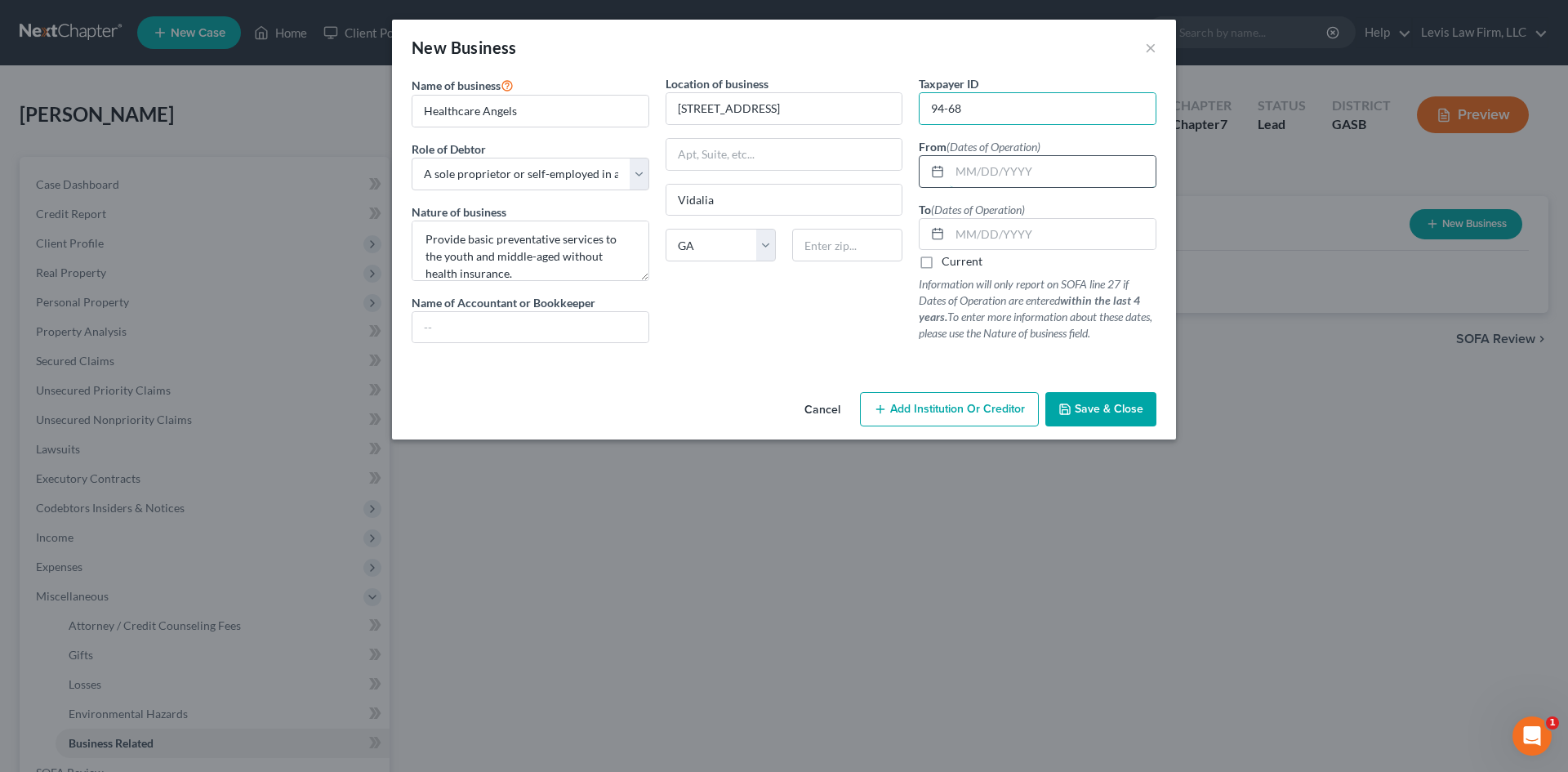
click at [993, 171] on input "text" at bounding box center [1053, 171] width 206 height 31
type input "[DATE]"
click at [1008, 233] on input "text" at bounding box center [1053, 235] width 206 height 31
type input "[DATE]"
click at [1098, 404] on span "Save & Close" at bounding box center [1108, 409] width 68 height 13
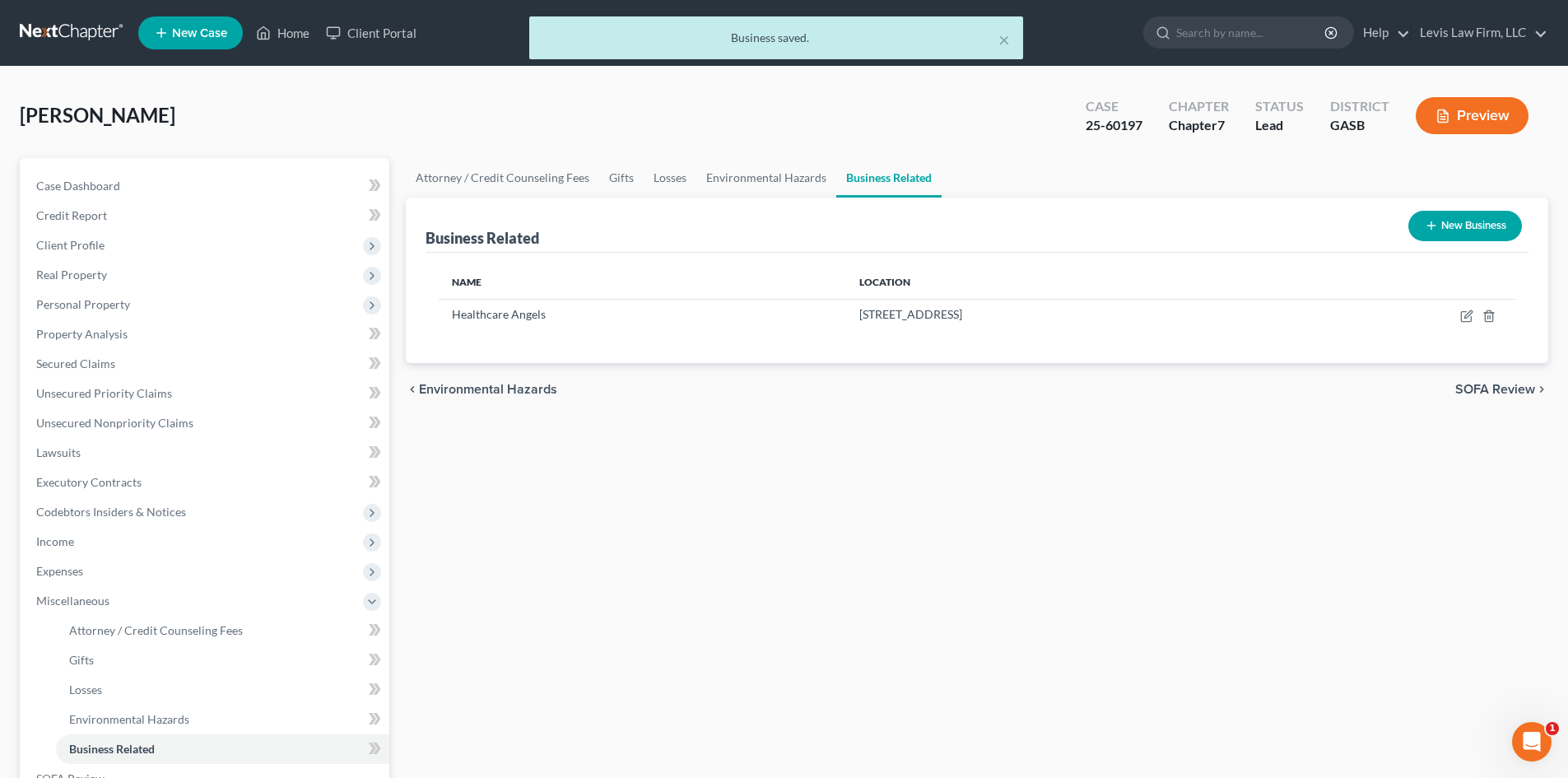
click at [1468, 226] on button "New Business" at bounding box center [1464, 225] width 113 height 30
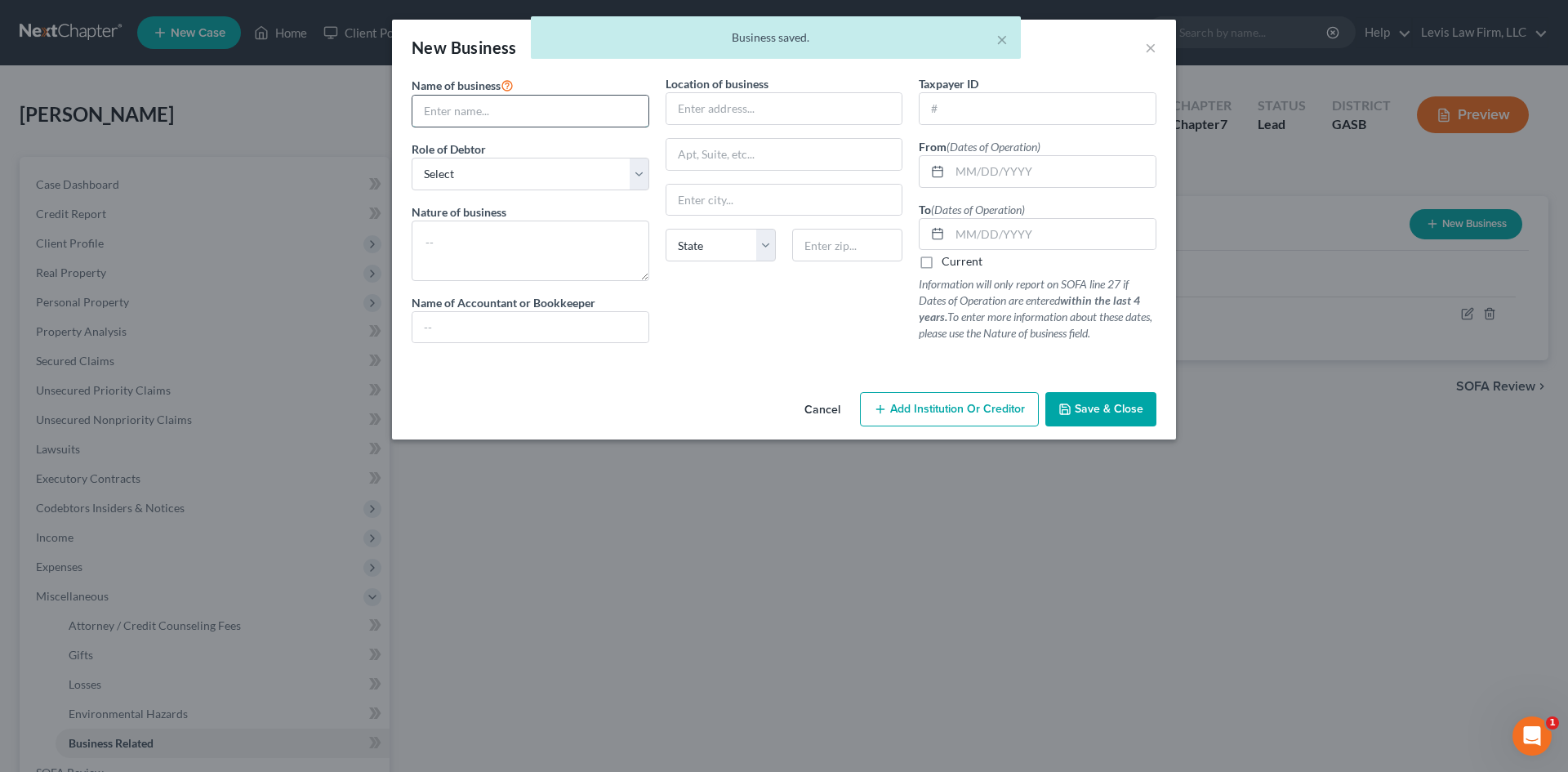
click at [494, 107] on input "text" at bounding box center [530, 111] width 236 height 31
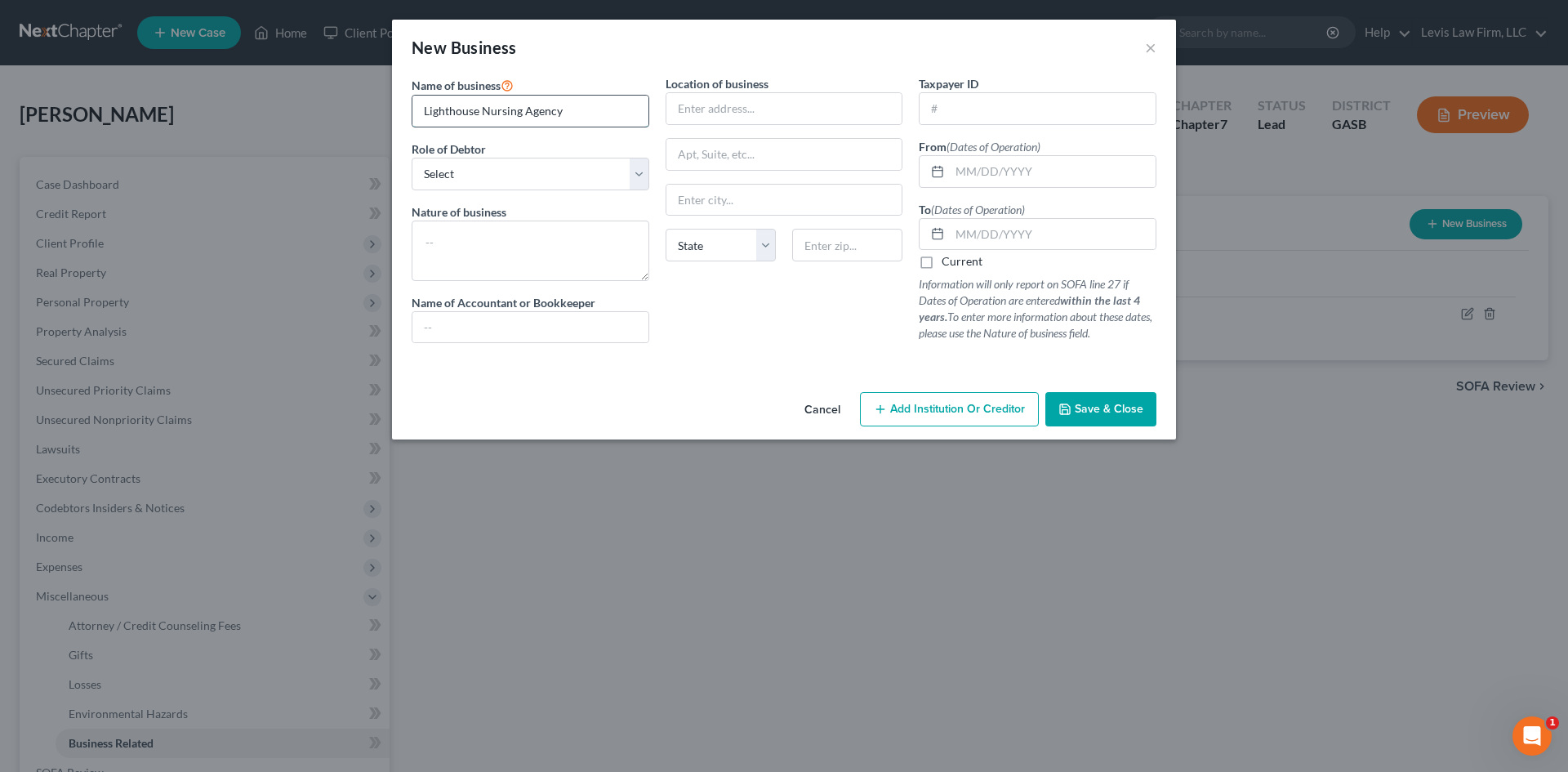
type input "Lighthouse Nursing Agency"
click at [466, 179] on select "Select A member of a limited liability company (LLC) or limited liability partn…" at bounding box center [530, 174] width 237 height 33
click at [571, 113] on input "Lighthouse Nursing Agency" at bounding box center [530, 111] width 236 height 31
drag, startPoint x: 571, startPoint y: 113, endPoint x: 406, endPoint y: 114, distance: 165.0
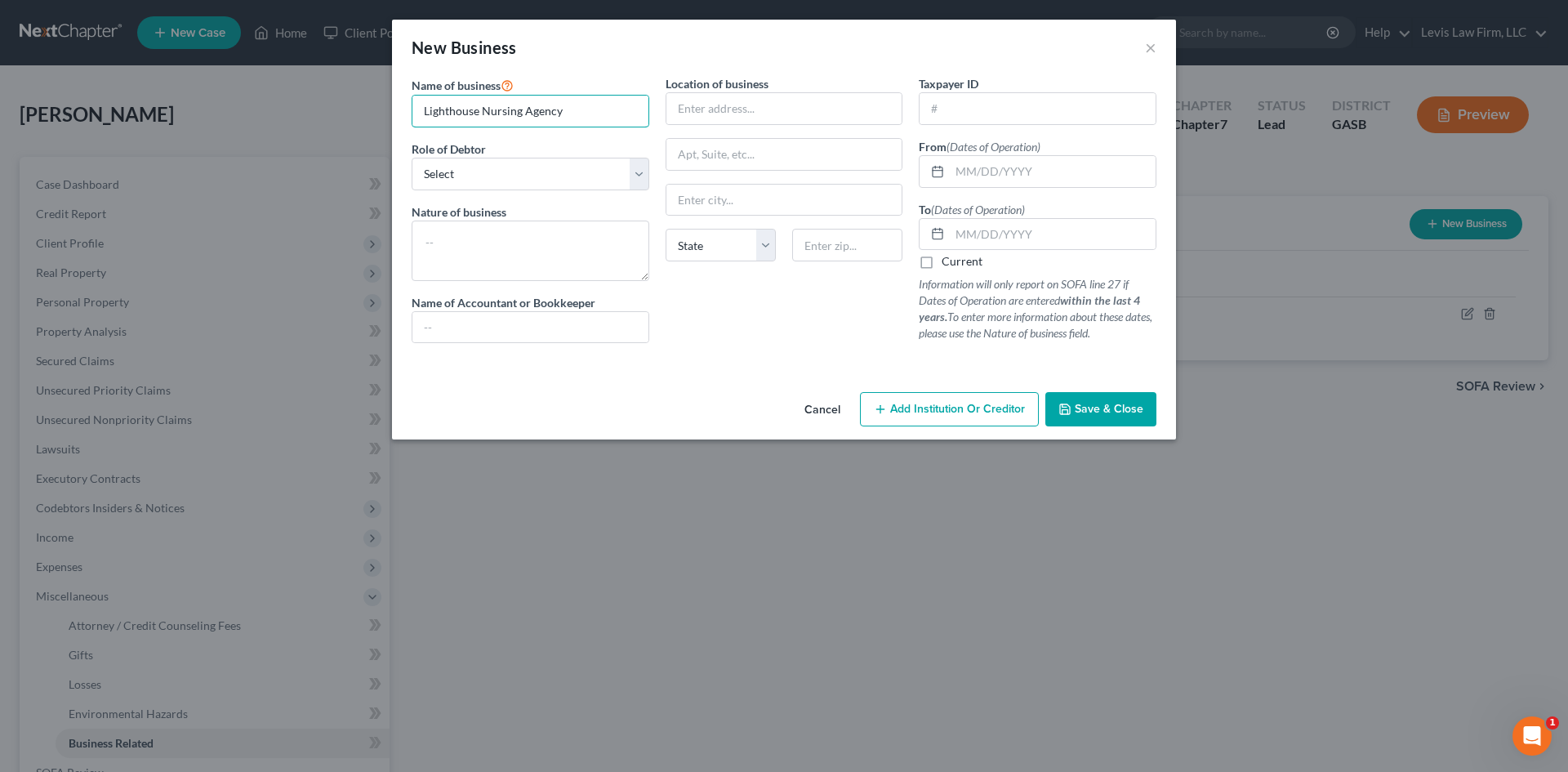
click at [412, 116] on input "Lighthouse Nursing Agency" at bounding box center [530, 111] width 236 height 31
click at [824, 408] on button "Cancel" at bounding box center [822, 410] width 62 height 33
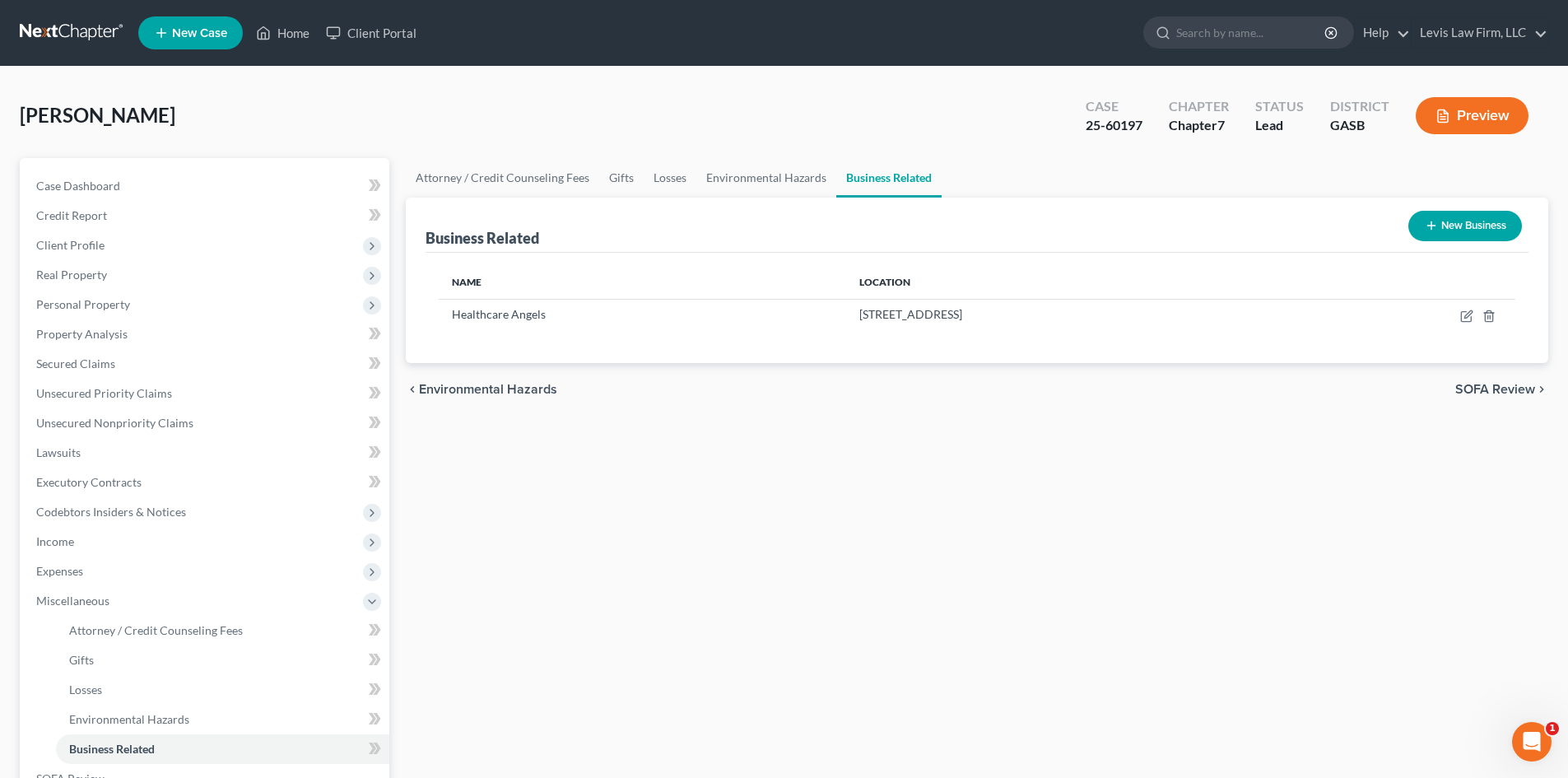
click at [1487, 387] on span "SOFA Review" at bounding box center [1495, 389] width 79 height 14
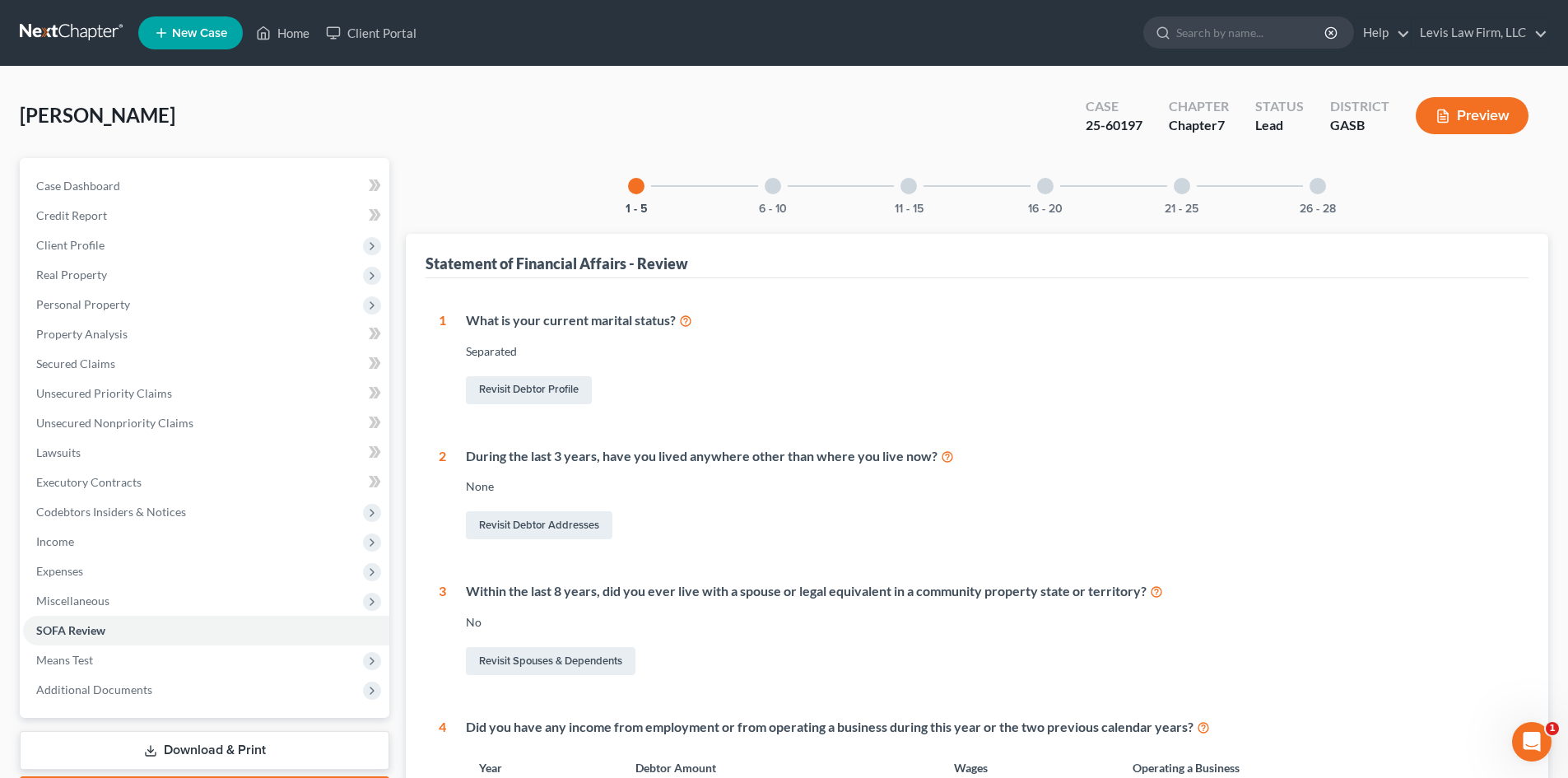
click at [773, 186] on div at bounding box center [772, 185] width 16 height 16
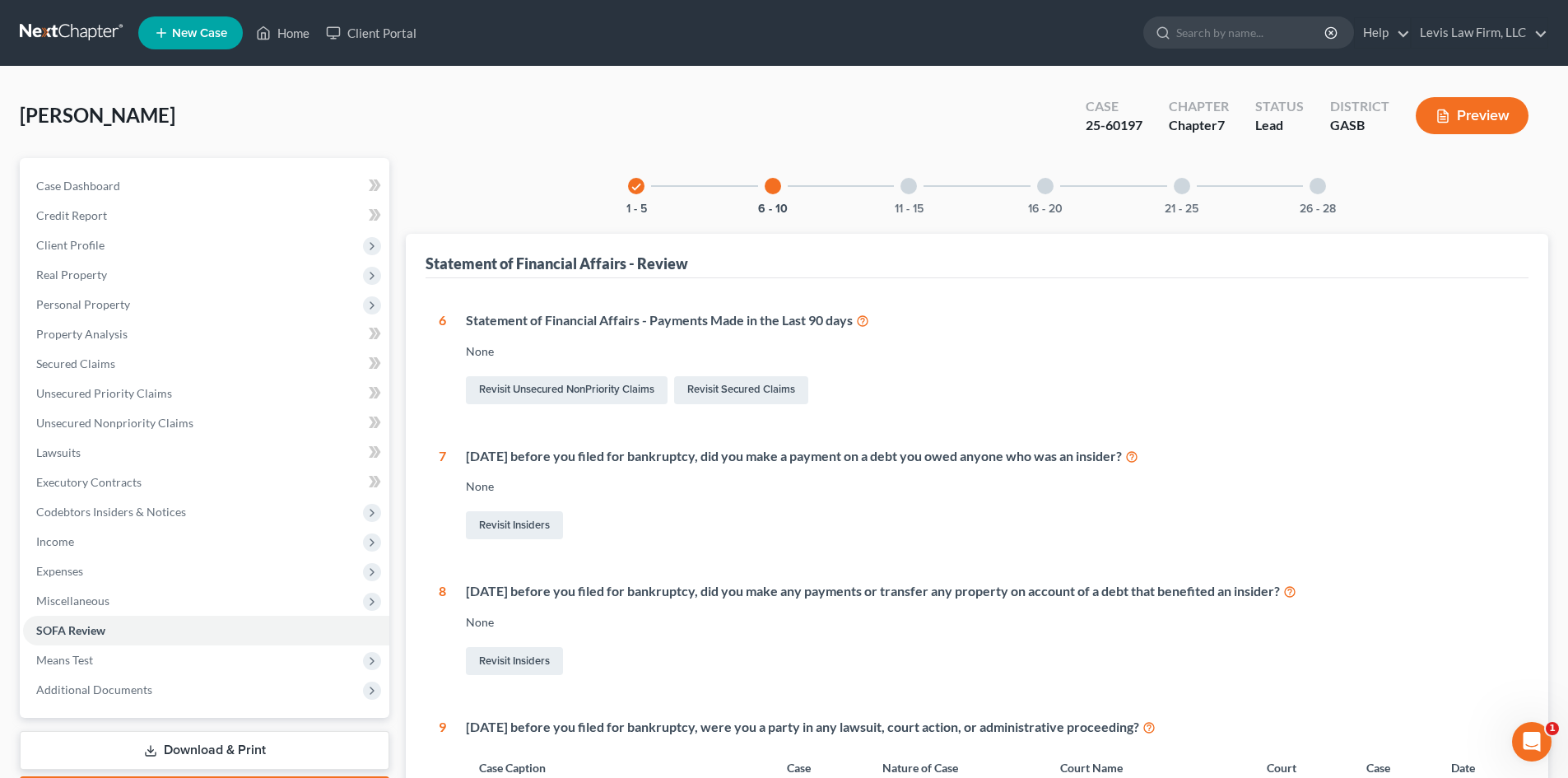
click at [909, 182] on div at bounding box center [908, 185] width 16 height 16
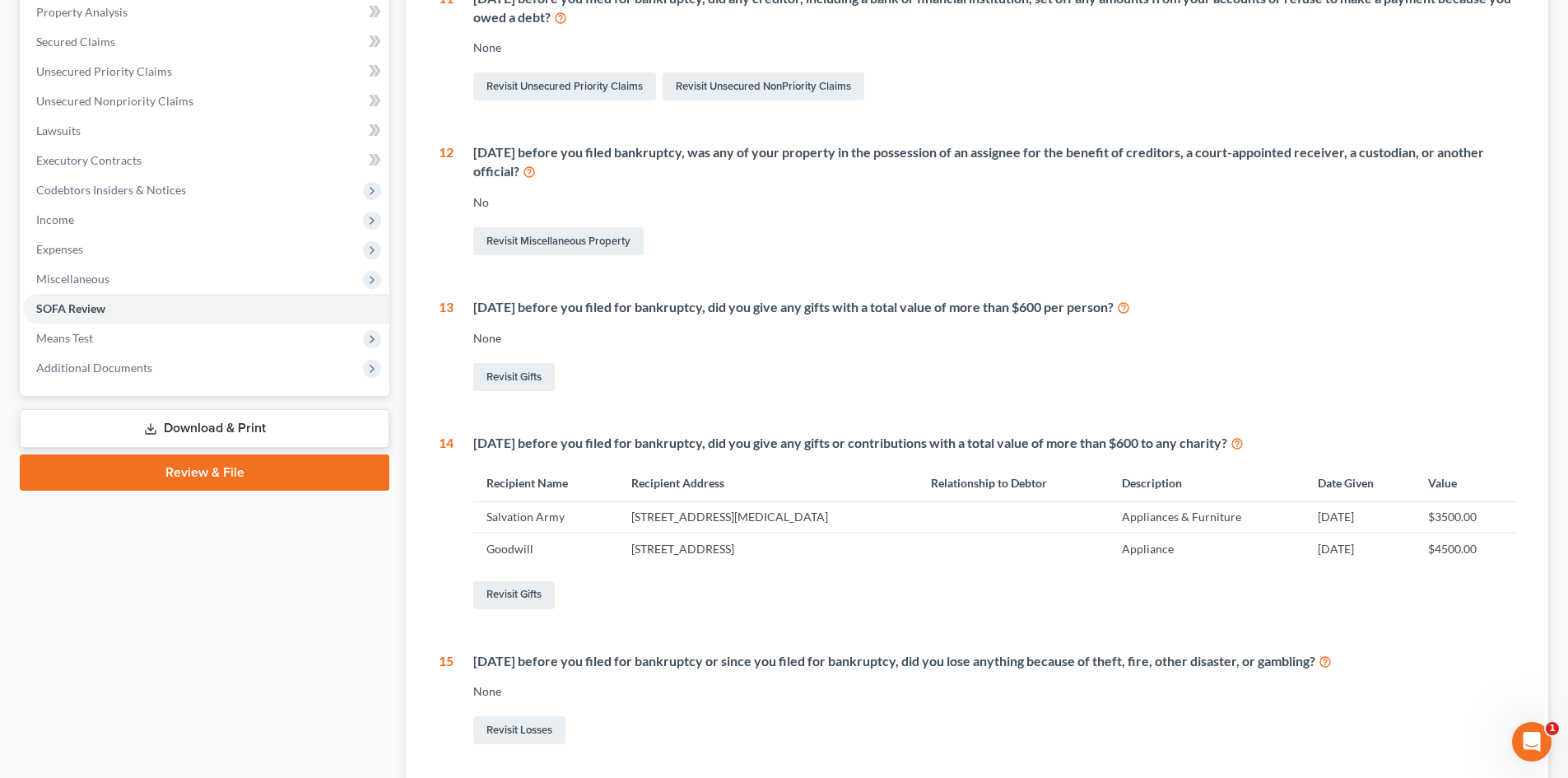
scroll to position [412, 0]
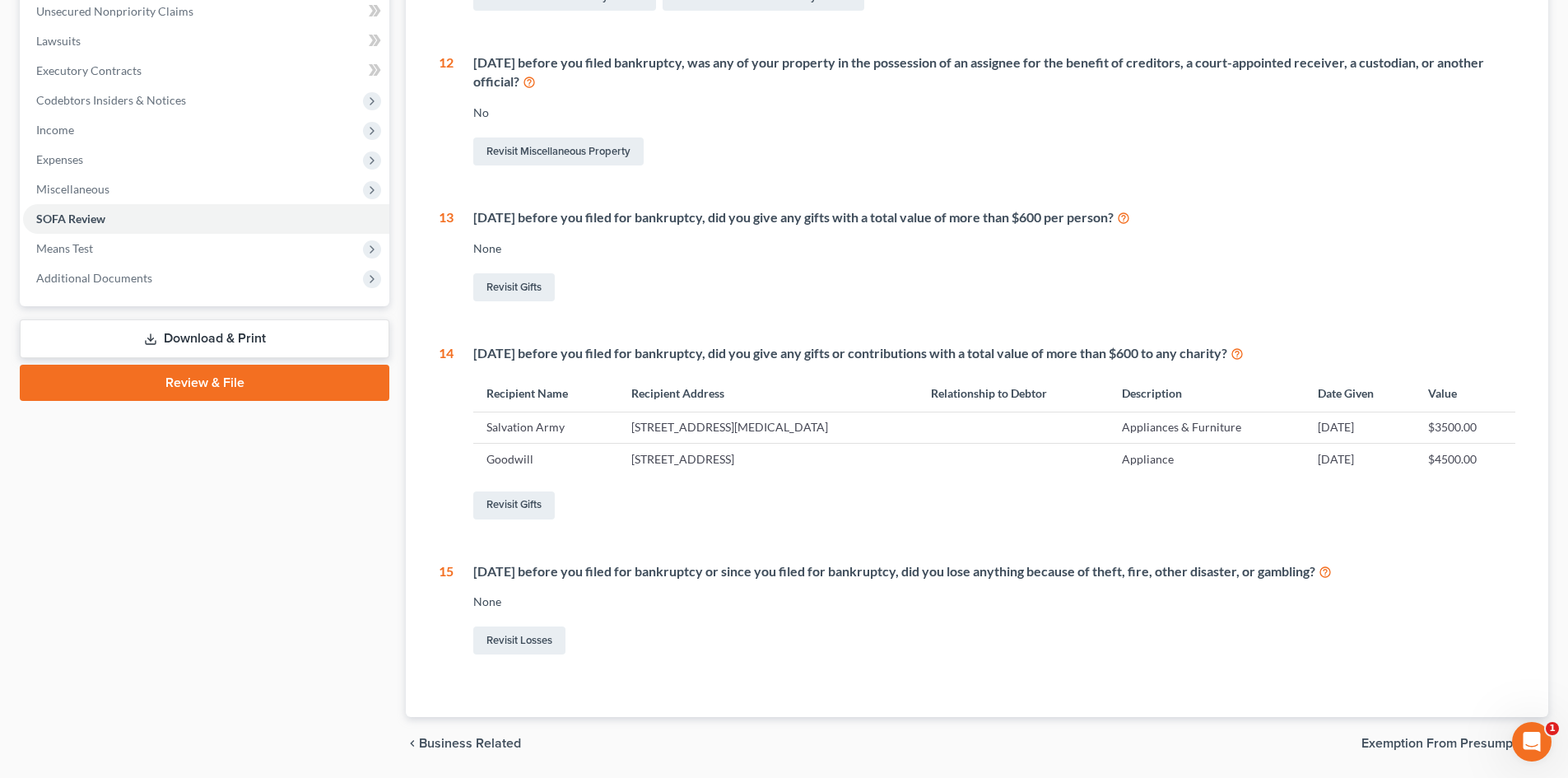
click at [222, 331] on link "Download & Print" at bounding box center [204, 339] width 369 height 39
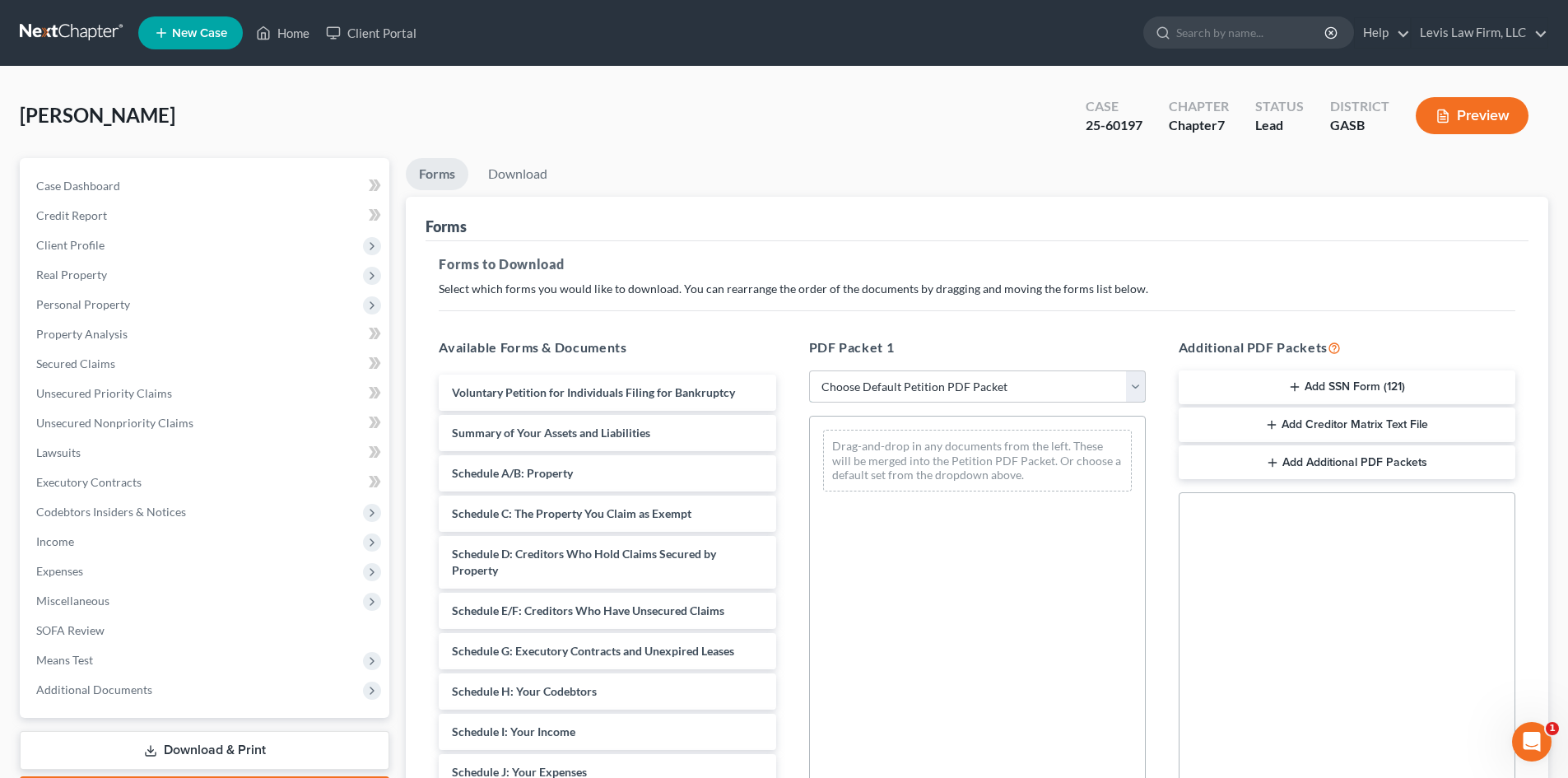
click at [915, 390] on select "Choose Default Petition PDF Packet Complete Bankruptcy Petition (all forms and …" at bounding box center [977, 387] width 336 height 33
select select "2"
click at [809, 370] on select "Choose Default Petition PDF Packet Complete Bankruptcy Petition (all forms and …" at bounding box center [977, 387] width 336 height 33
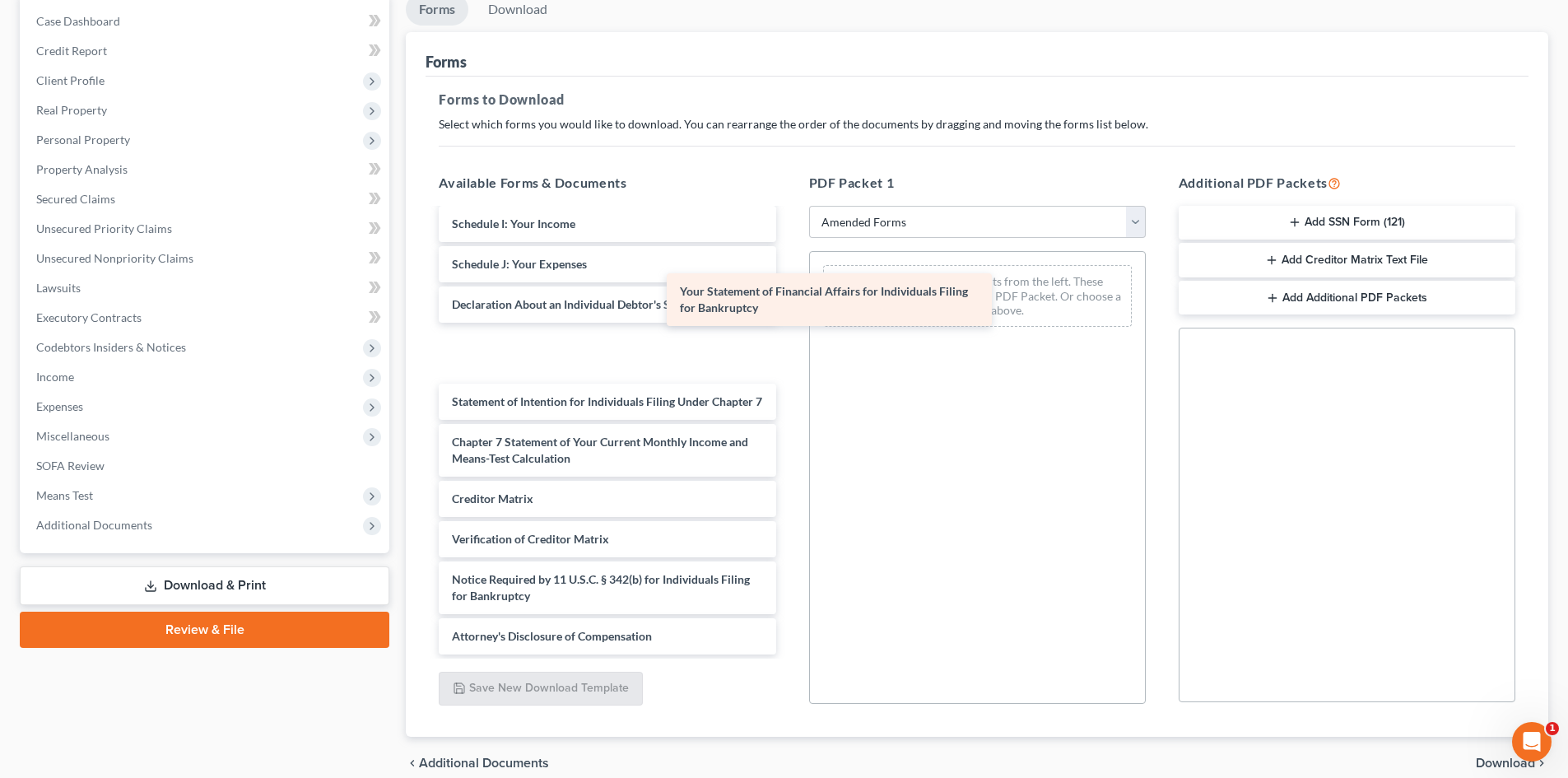
scroll to position [303, 0]
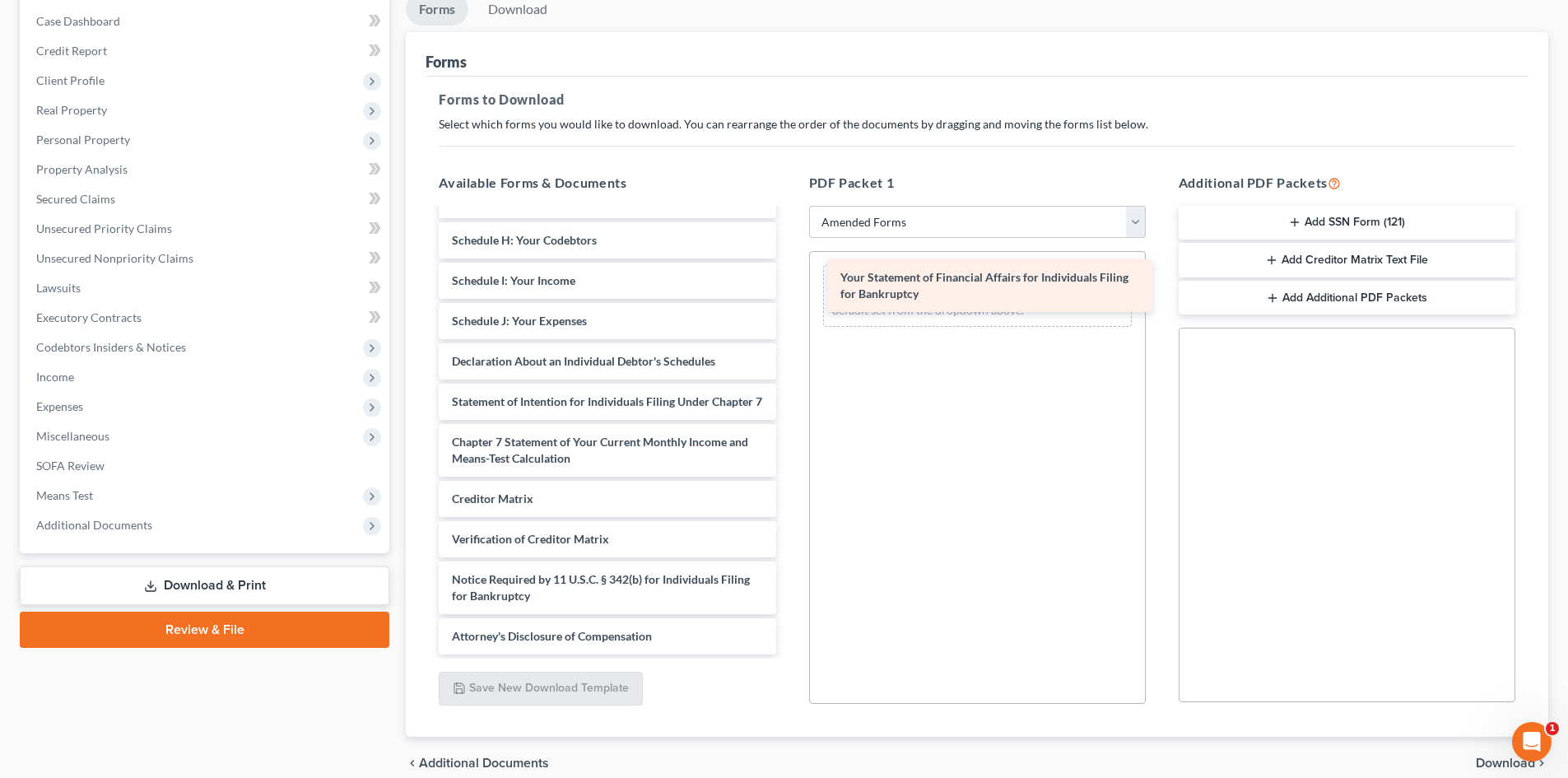
drag, startPoint x: 539, startPoint y: 332, endPoint x: 926, endPoint y: 282, distance: 390.2
click at [789, 282] on div "Your Statement of Financial Affairs for Individuals Filing for Bankruptcy Volun…" at bounding box center [607, 289] width 363 height 731
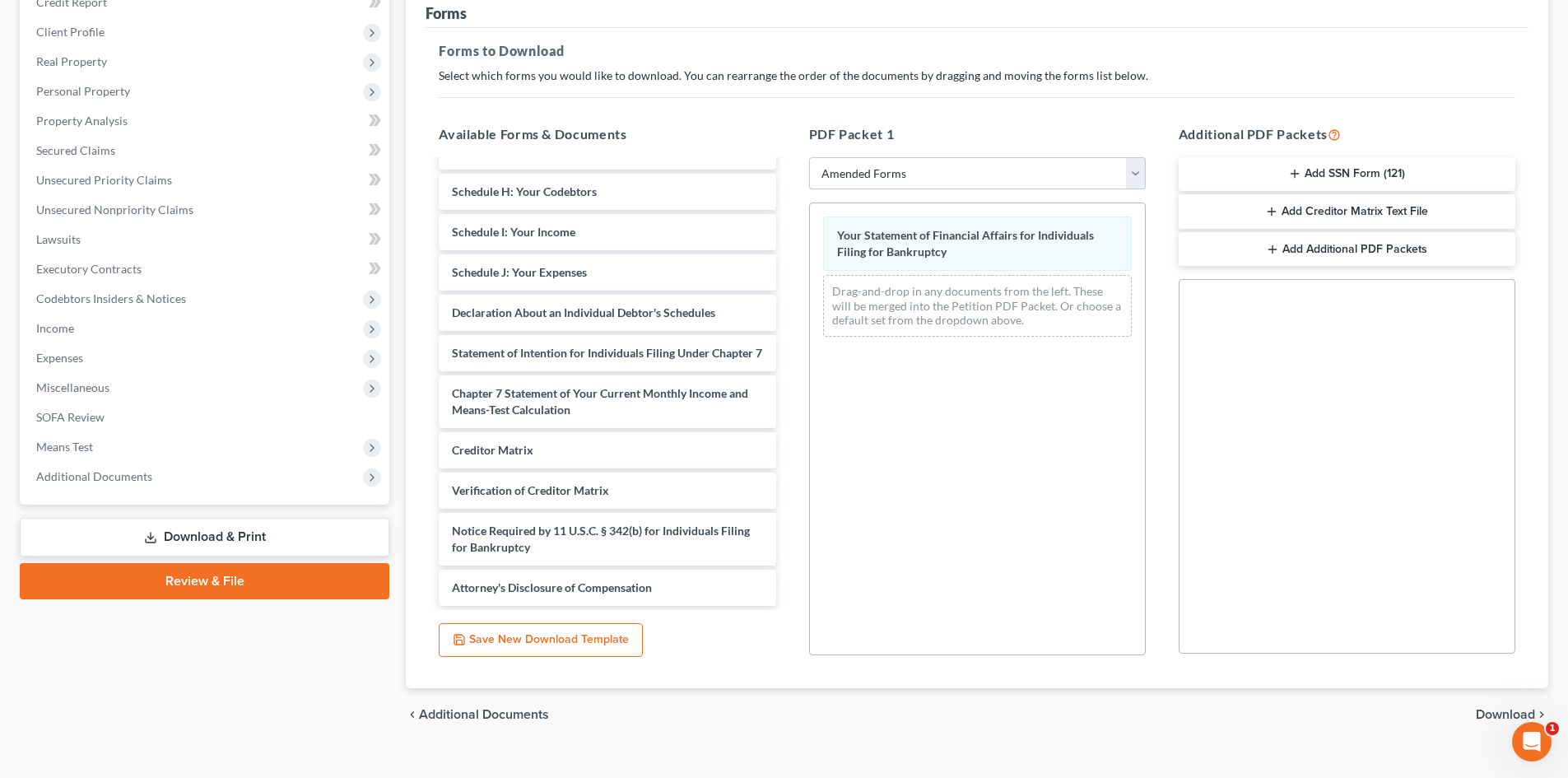
scroll to position [238, 0]
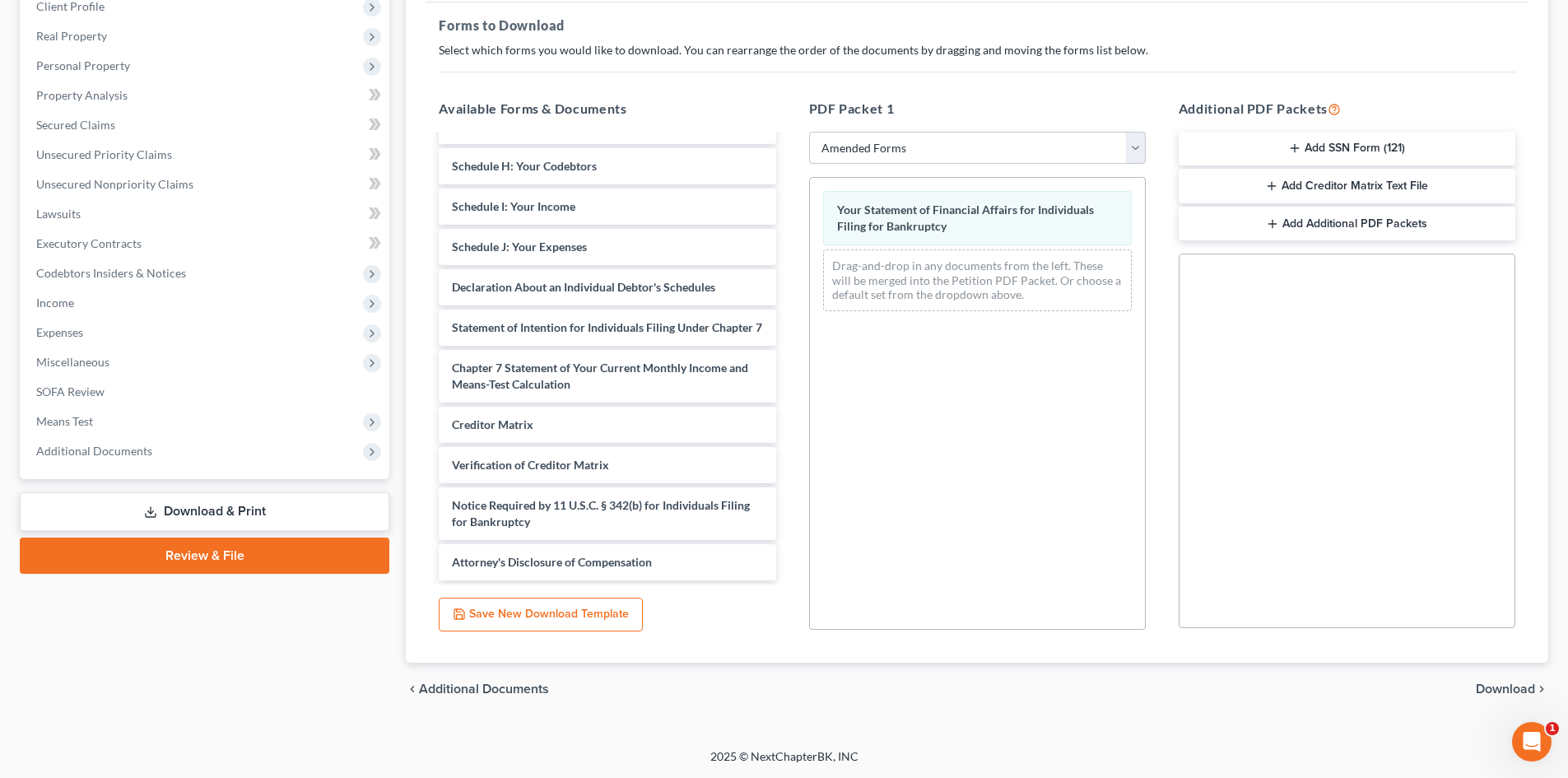
click at [1505, 690] on span "Download" at bounding box center [1505, 689] width 59 height 14
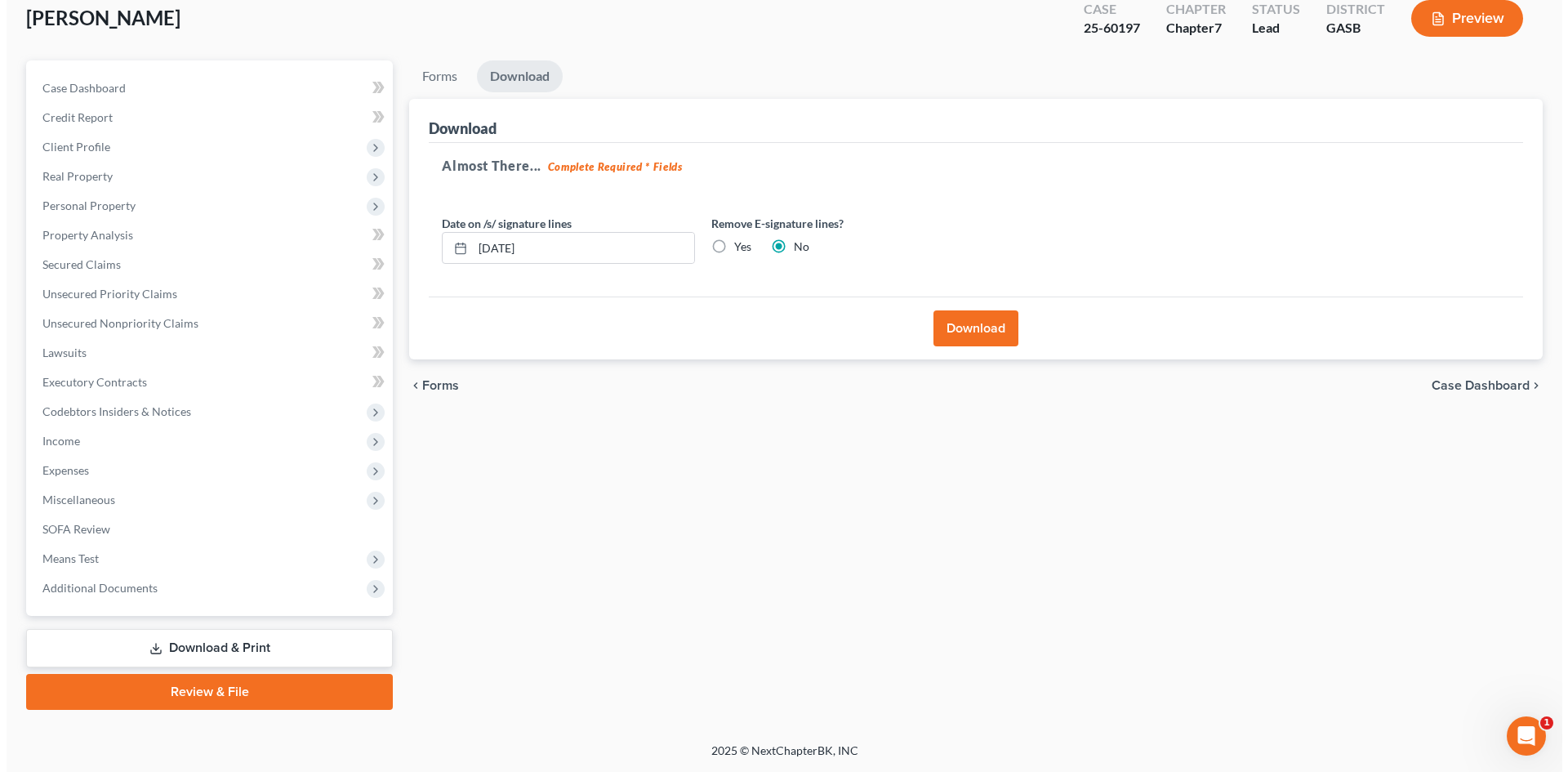
scroll to position [96, 0]
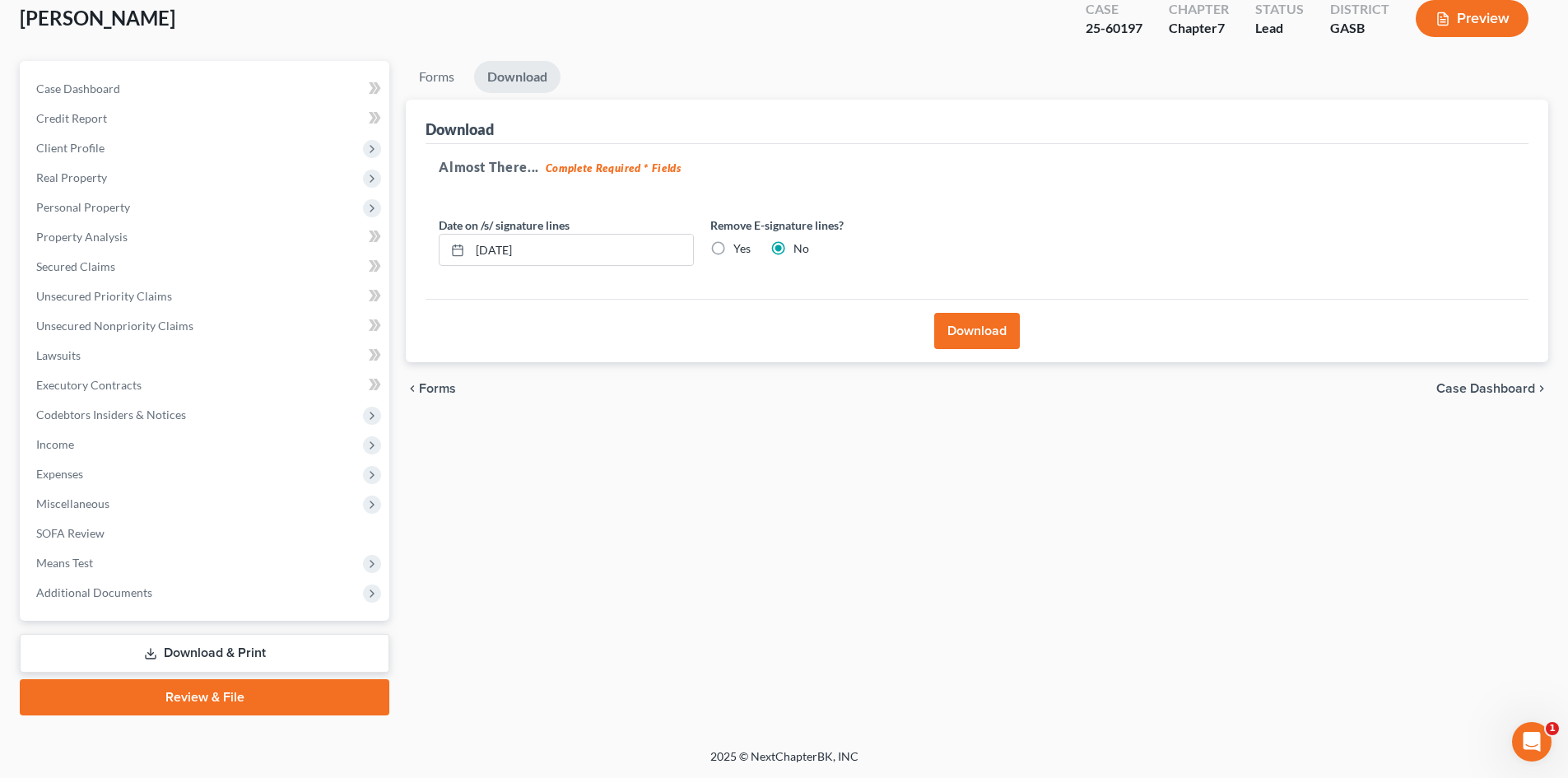
click at [982, 330] on button "Download" at bounding box center [977, 330] width 85 height 36
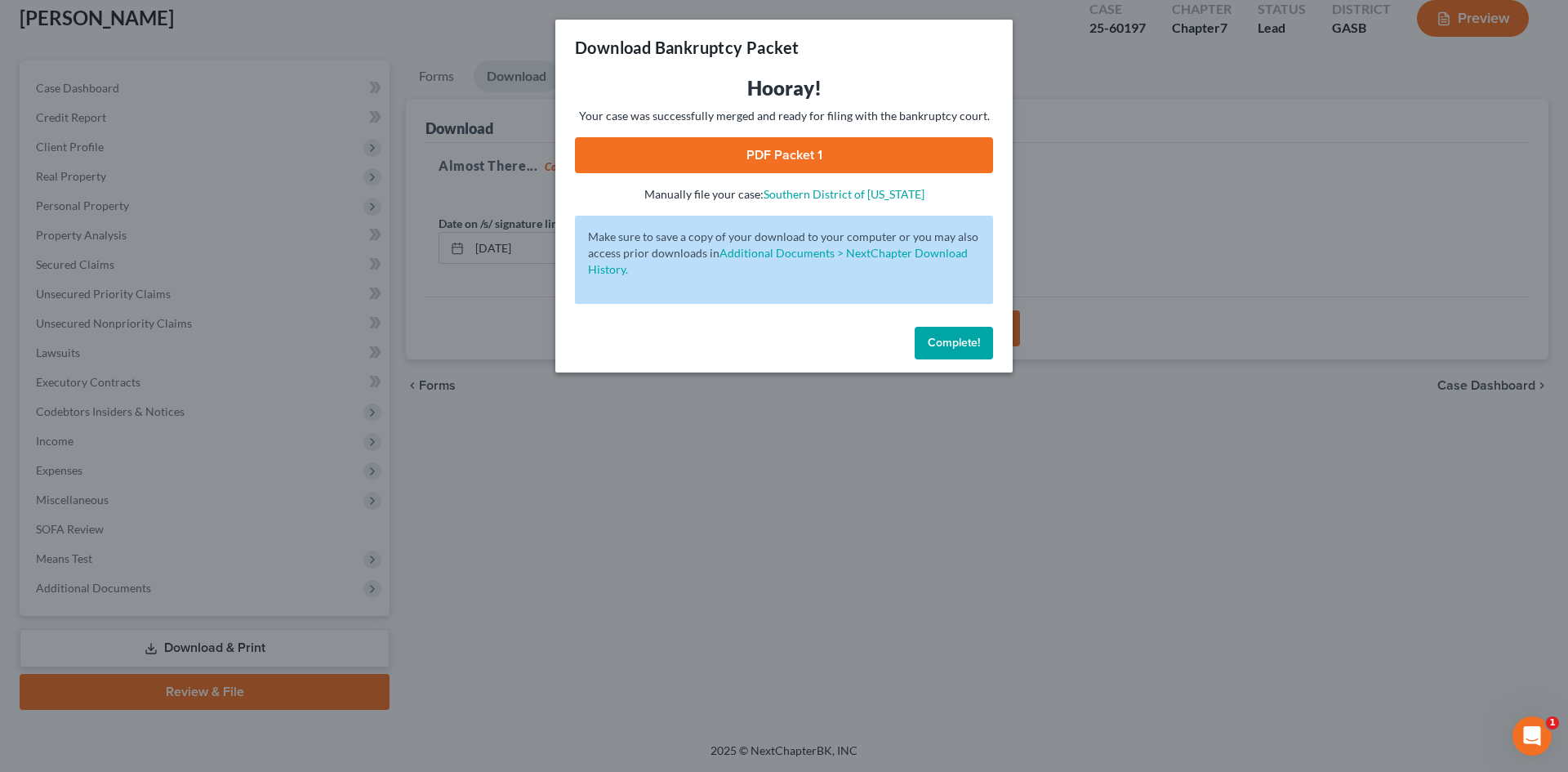
click at [838, 153] on link "PDF Packet 1" at bounding box center [784, 155] width 418 height 36
